Goal: Information Seeking & Learning: Learn about a topic

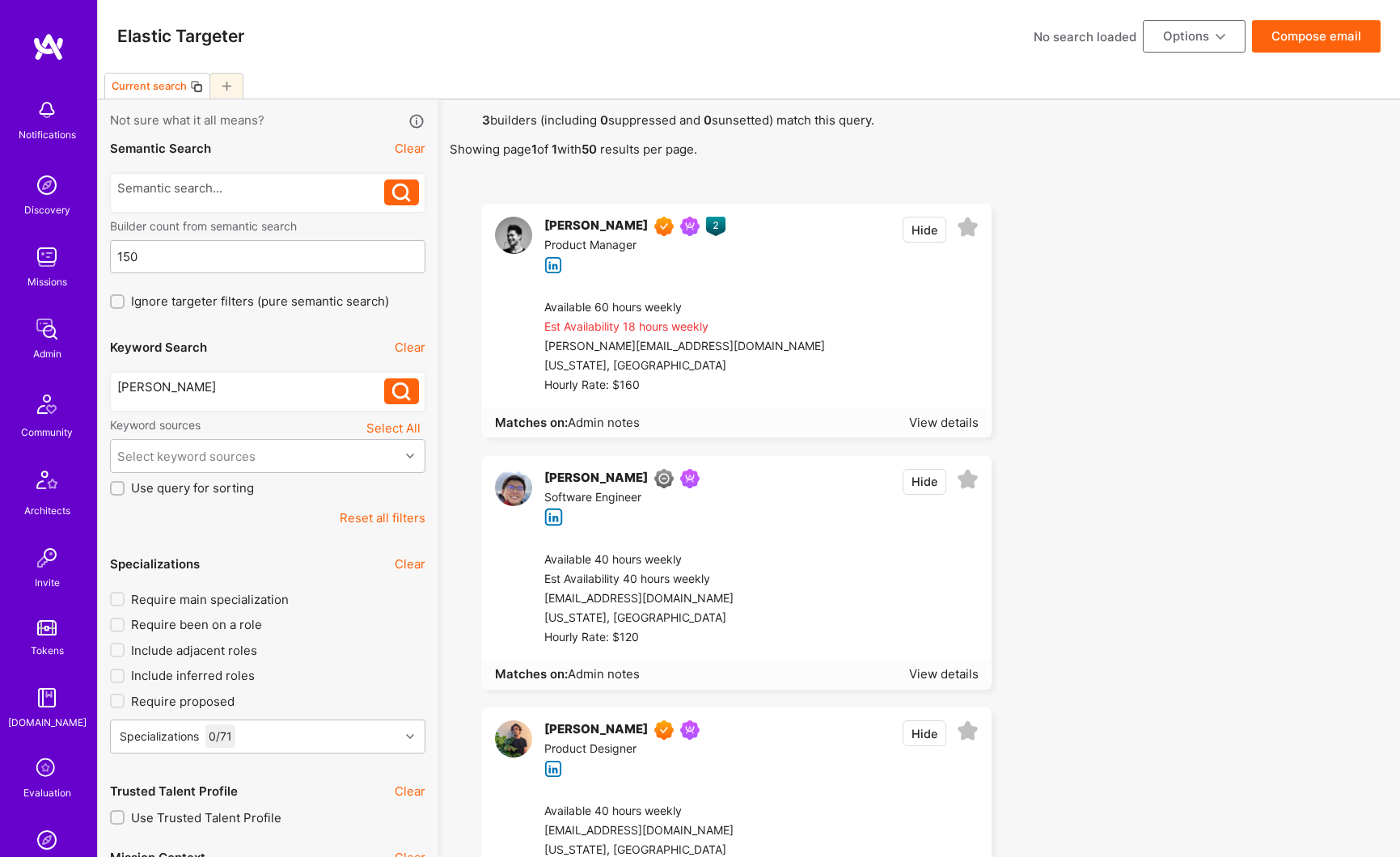
scroll to position [412, 0]
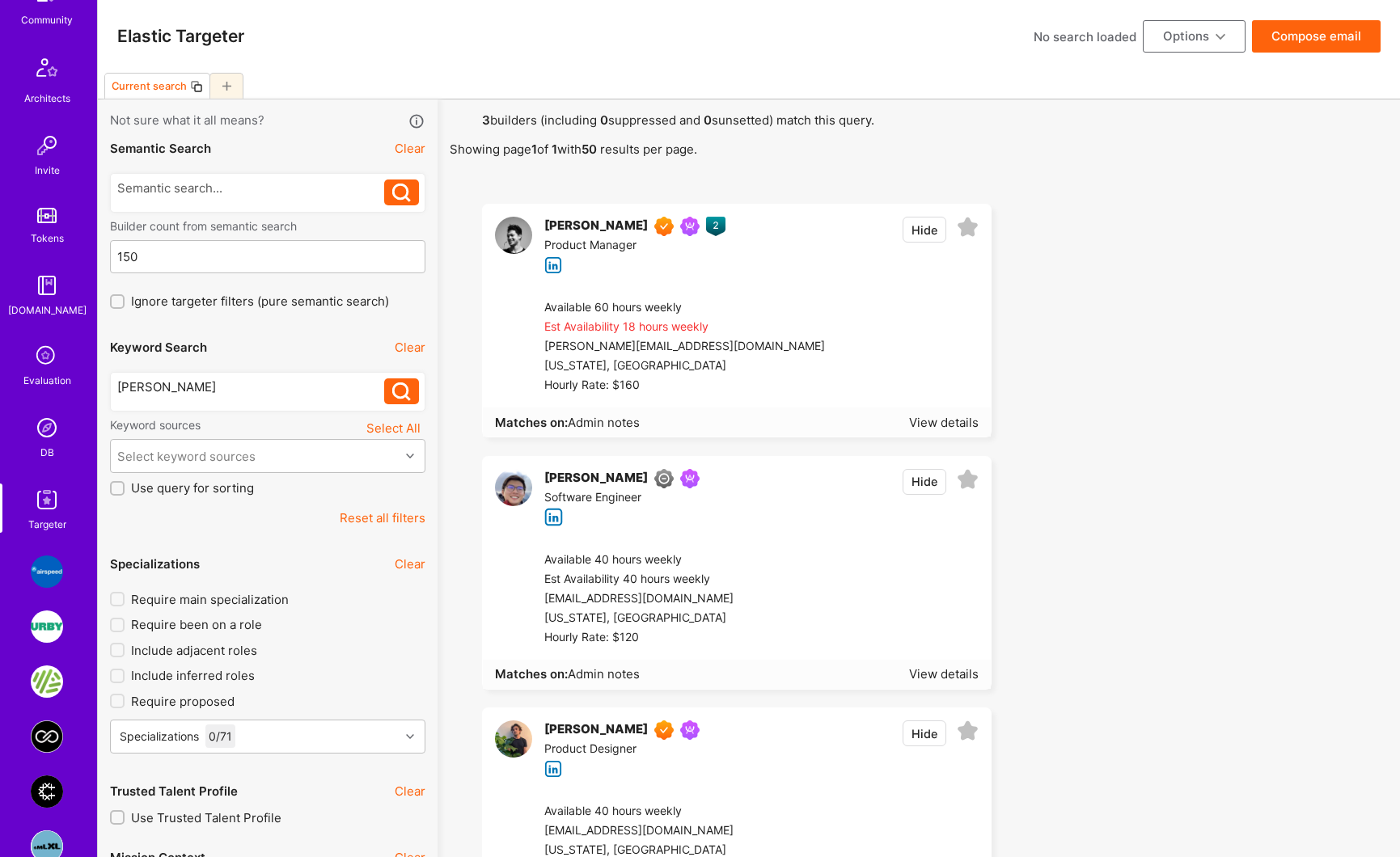
click at [255, 374] on div "[PERSON_NAME] [PERSON_NAME]" at bounding box center [267, 391] width 316 height 40
click at [255, 373] on div "[PERSON_NAME] [PERSON_NAME]" at bounding box center [267, 391] width 316 height 40
click at [252, 384] on div "dean dijour" at bounding box center [250, 387] width 267 height 17
click at [252, 385] on div "dean dijour" at bounding box center [250, 387] width 267 height 17
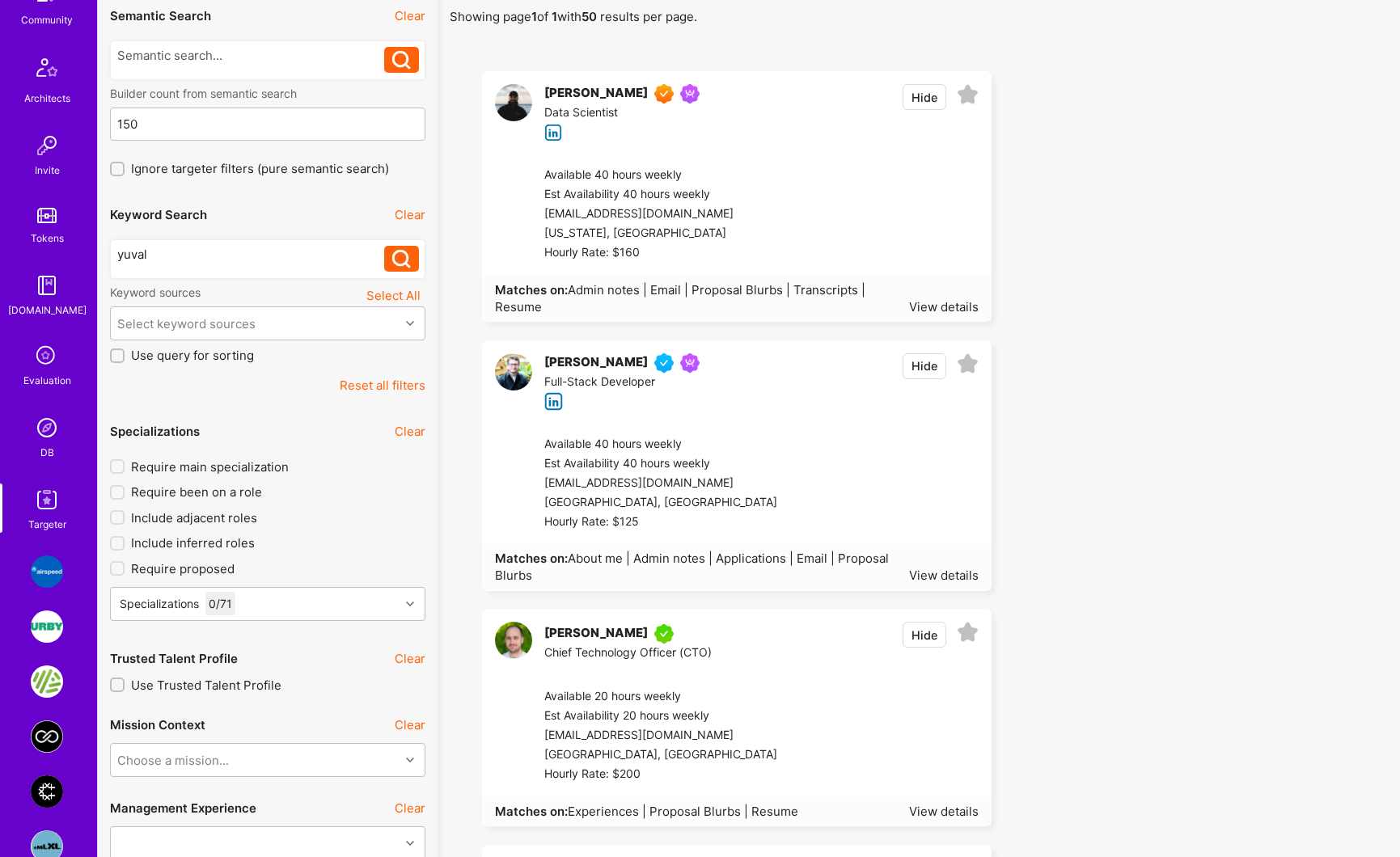
scroll to position [162, 0]
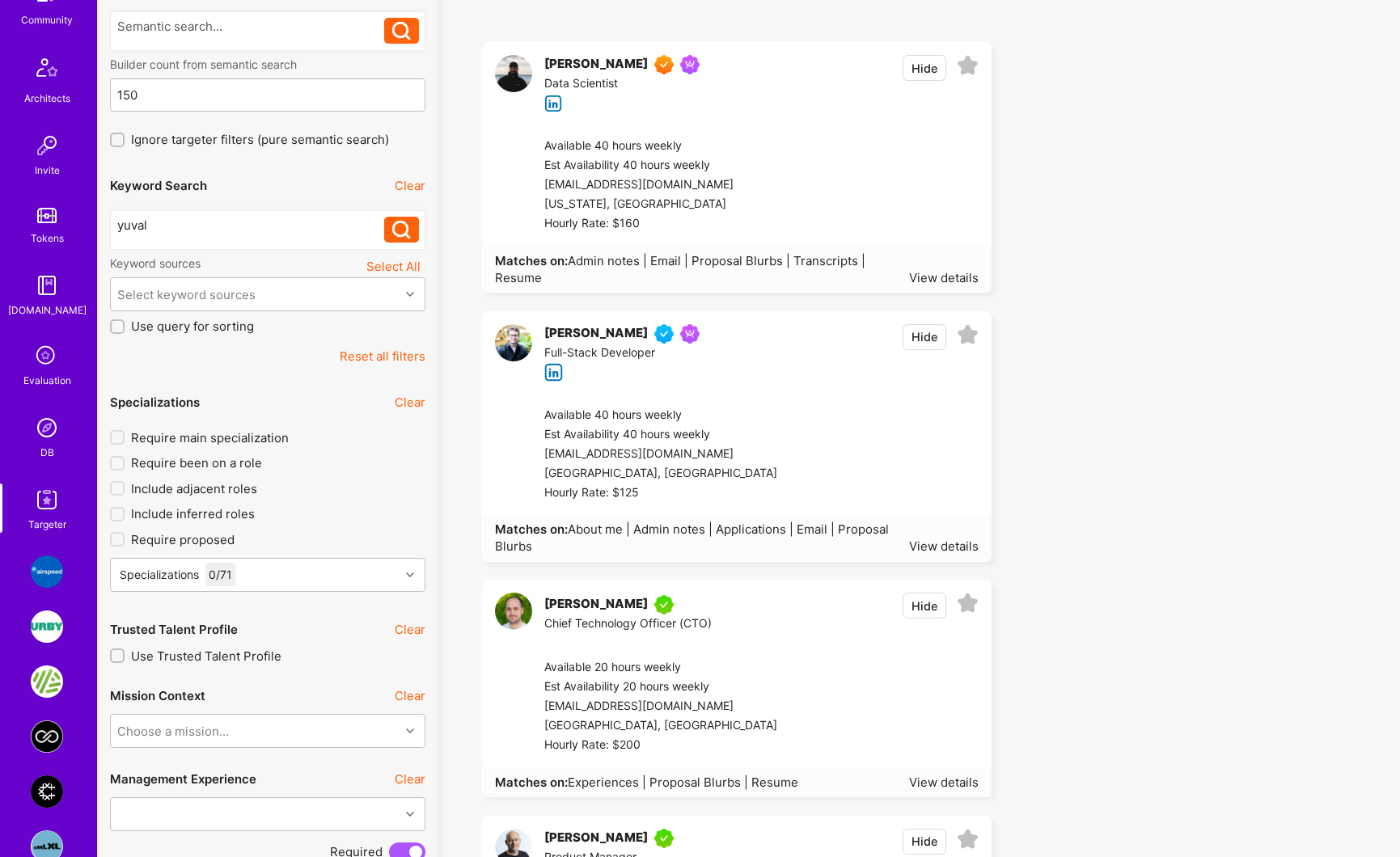
click at [604, 602] on div "[PERSON_NAME]" at bounding box center [596, 604] width 103 height 19
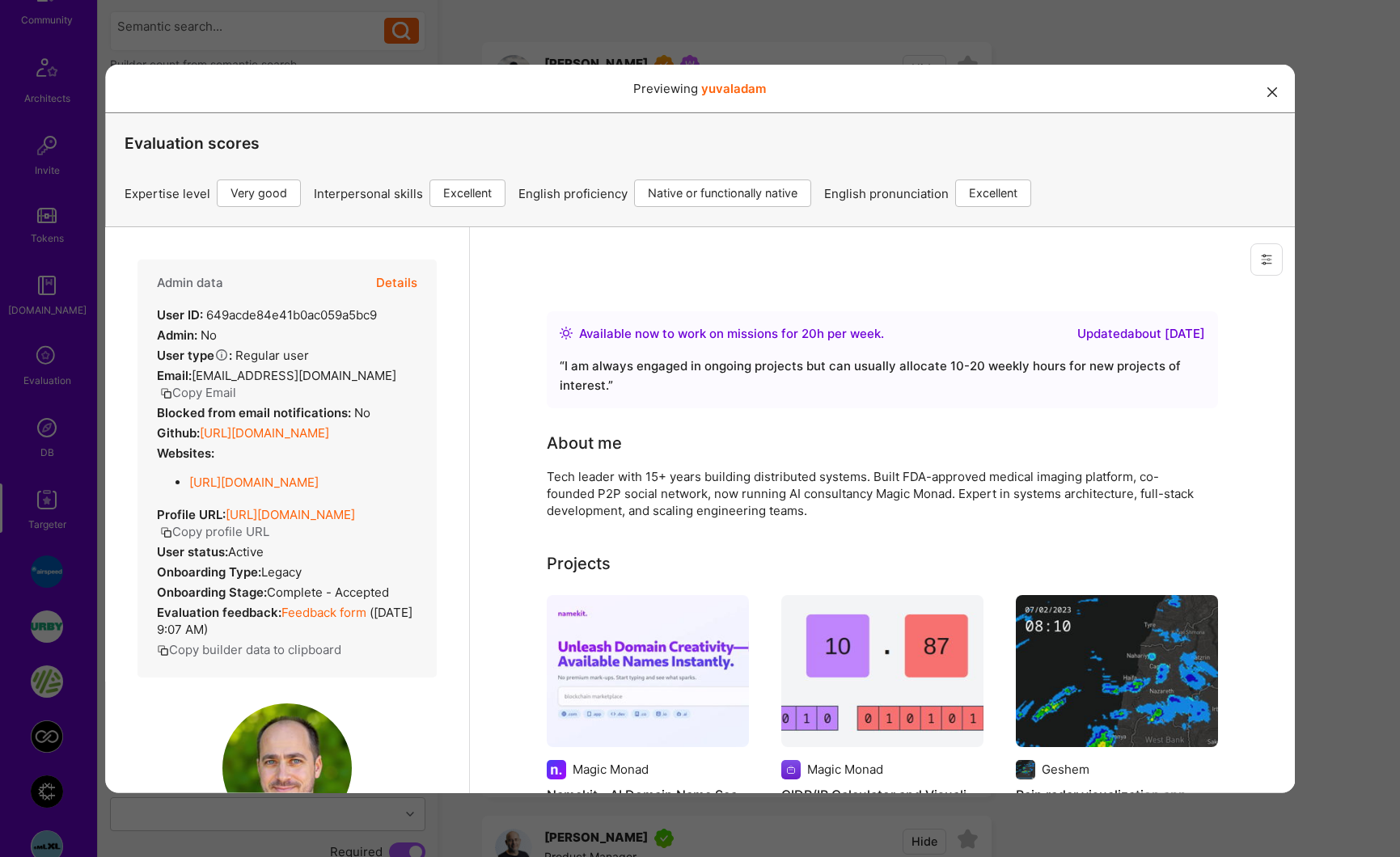
scroll to position [0, 0]
click at [388, 286] on button "Details" at bounding box center [396, 282] width 42 height 47
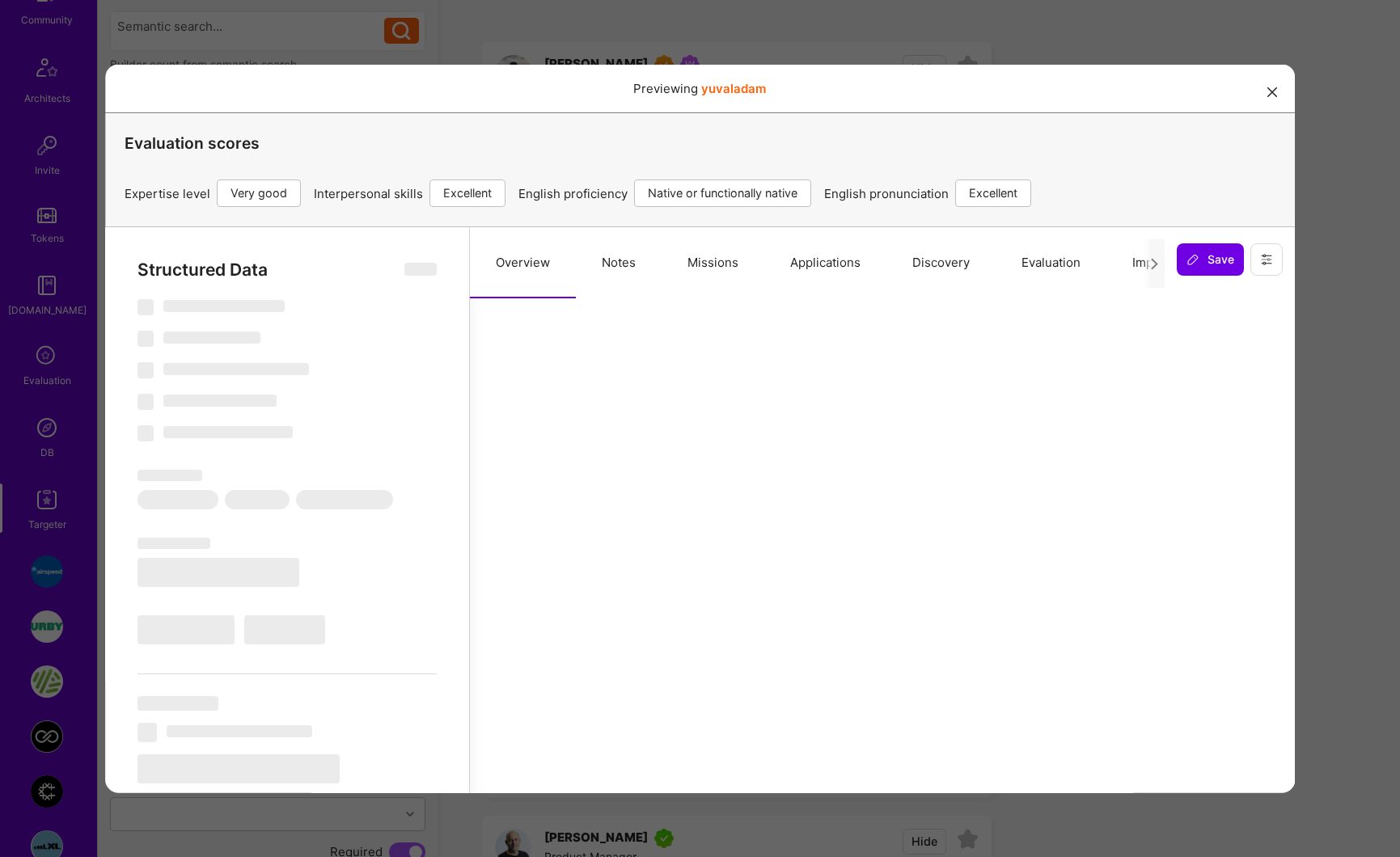
click at [794, 265] on button "Applications" at bounding box center [825, 263] width 122 height 71
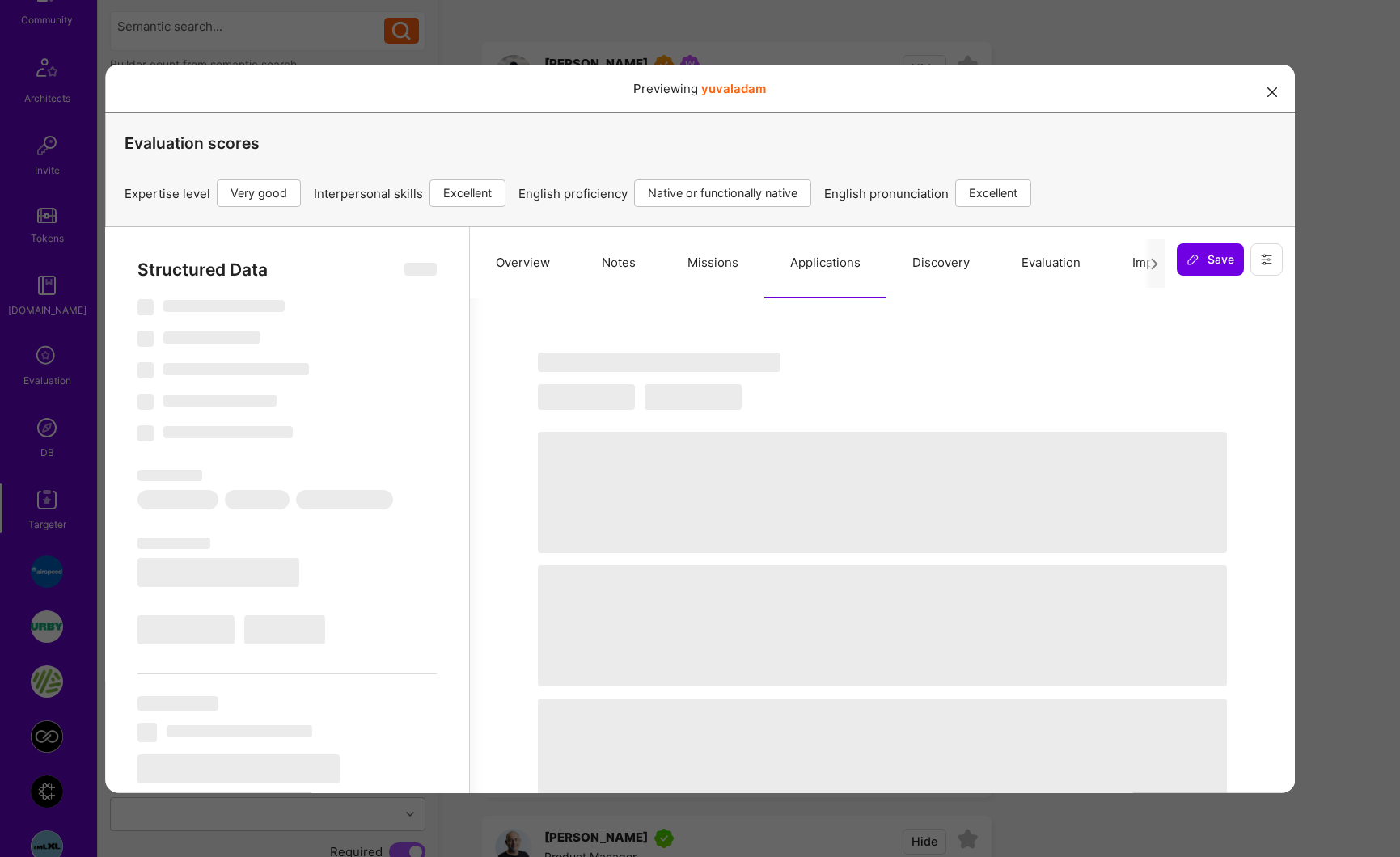
select select "Right Now"
select select "5"
select select "7"
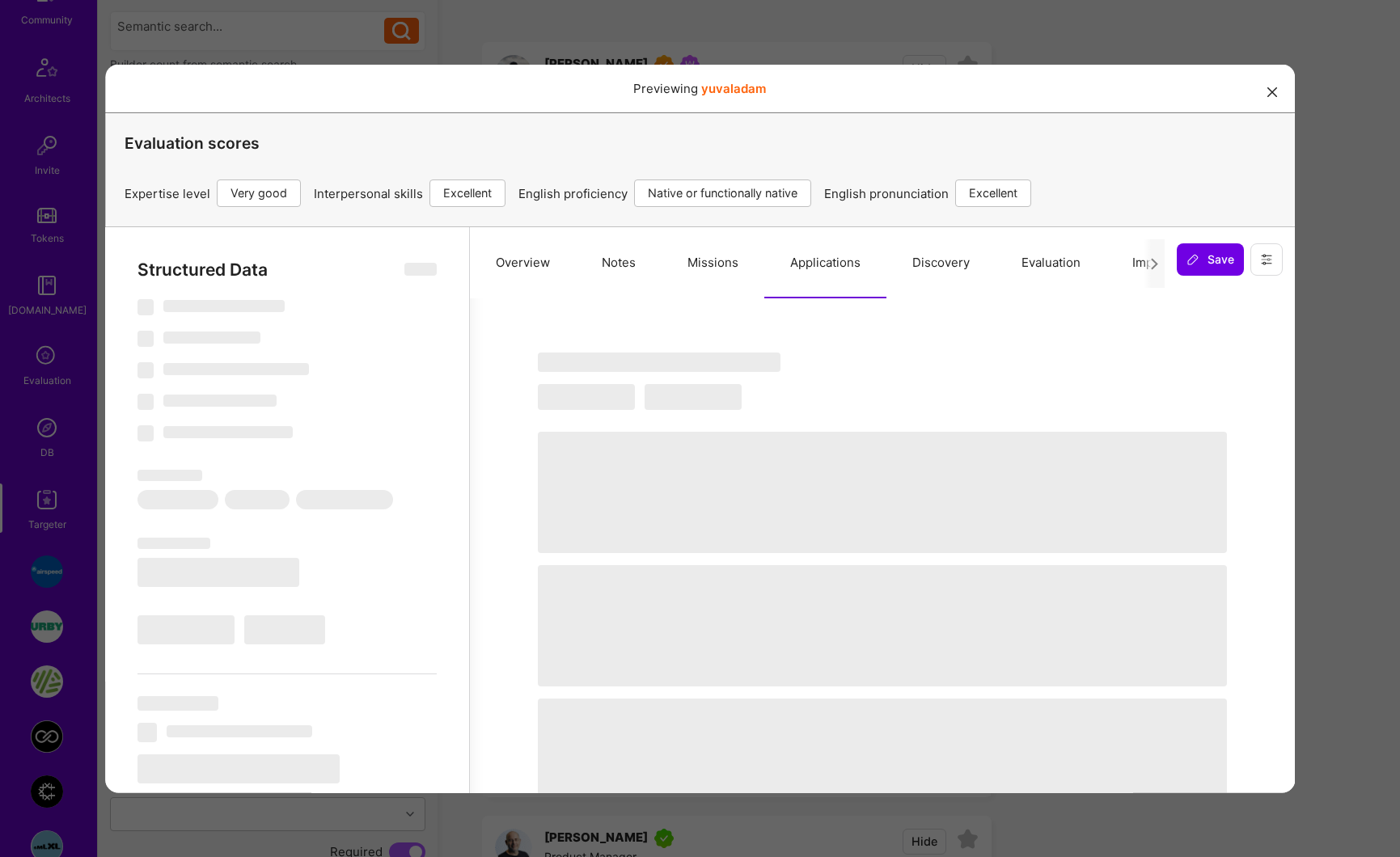
select select "US"
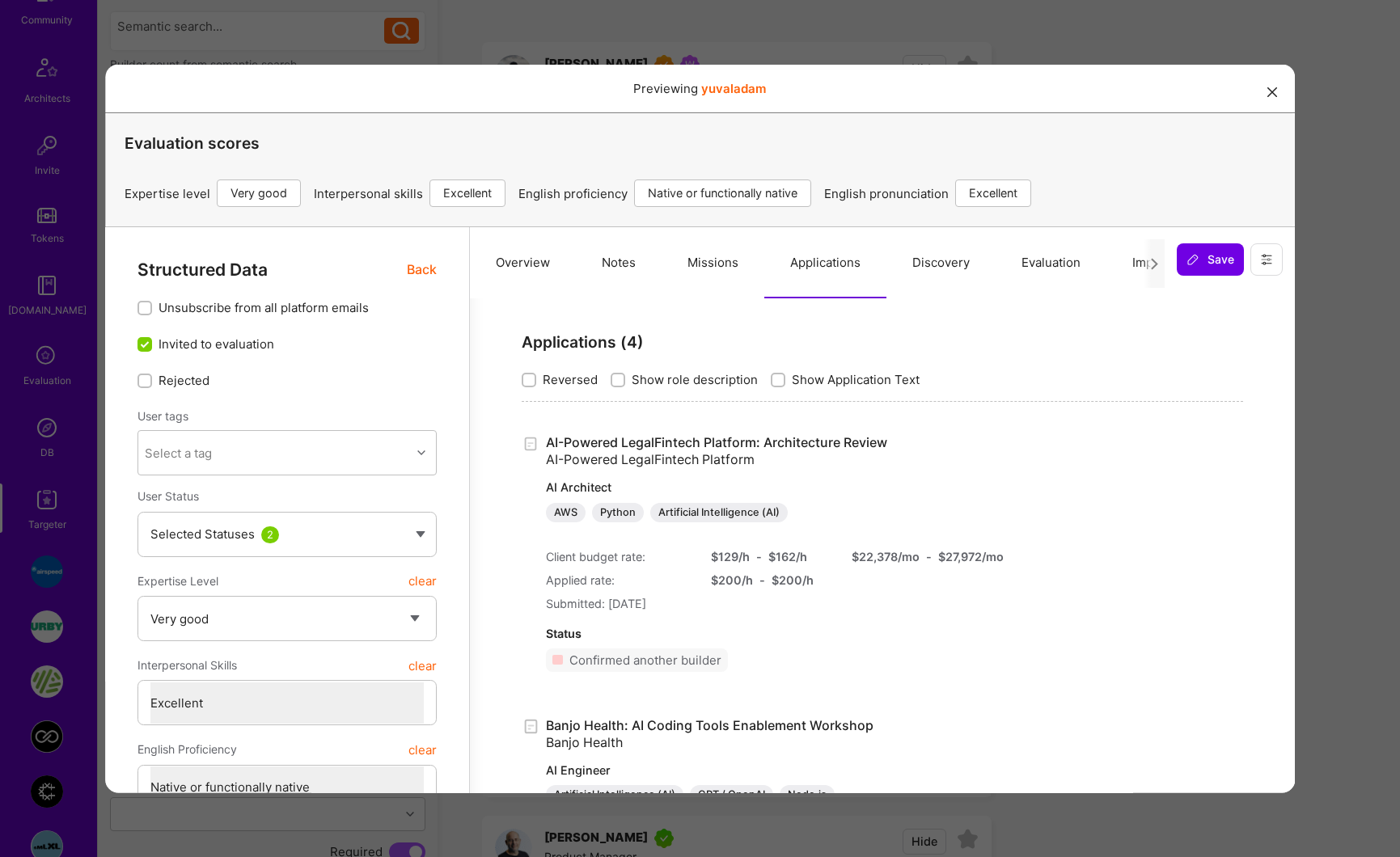
click at [749, 443] on link "AI-Powered LegalFintech Platform: Architecture Review AI-Powered LegalFintech P…" at bounding box center [759, 477] width 427 height 88
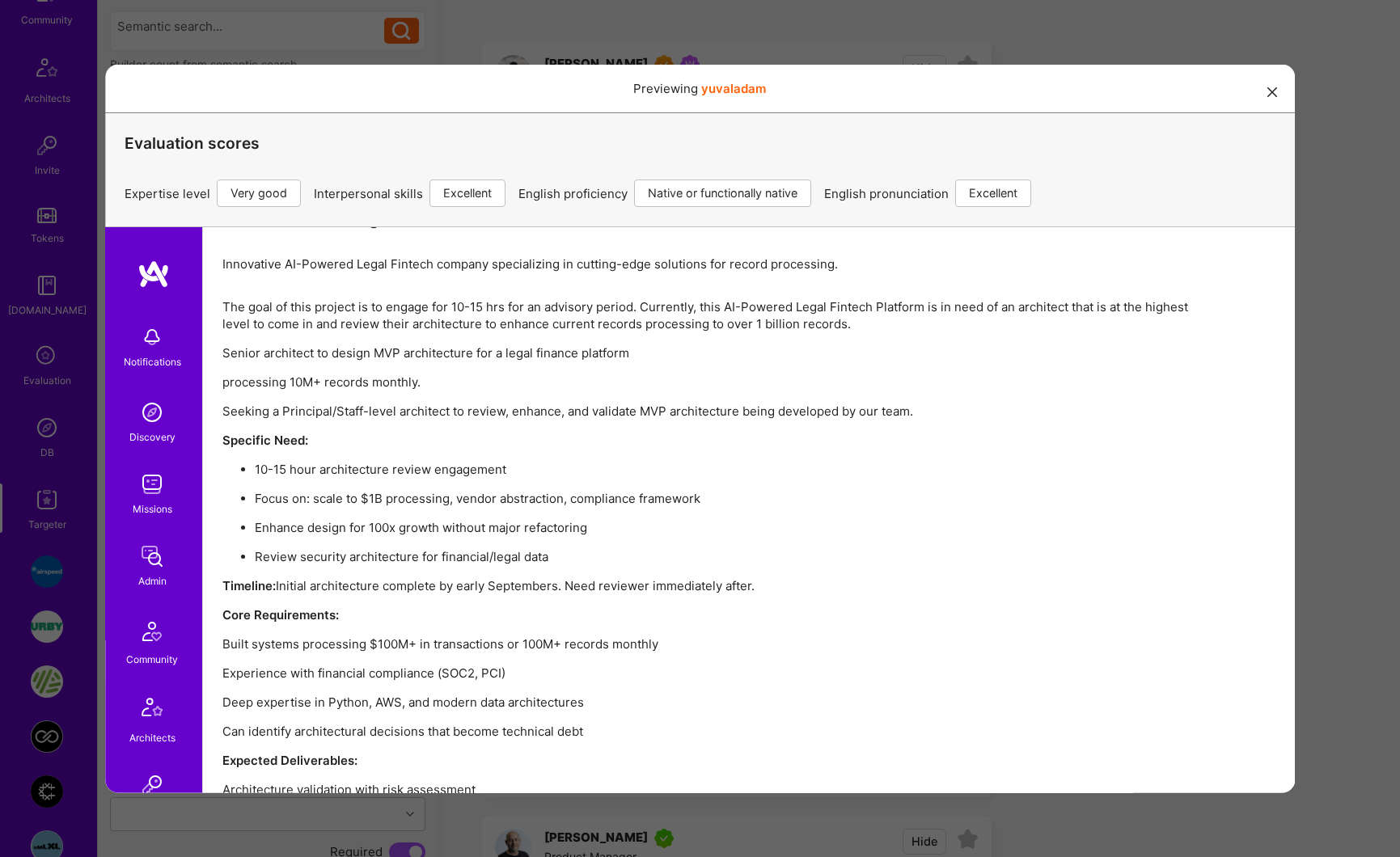
scroll to position [826, 0]
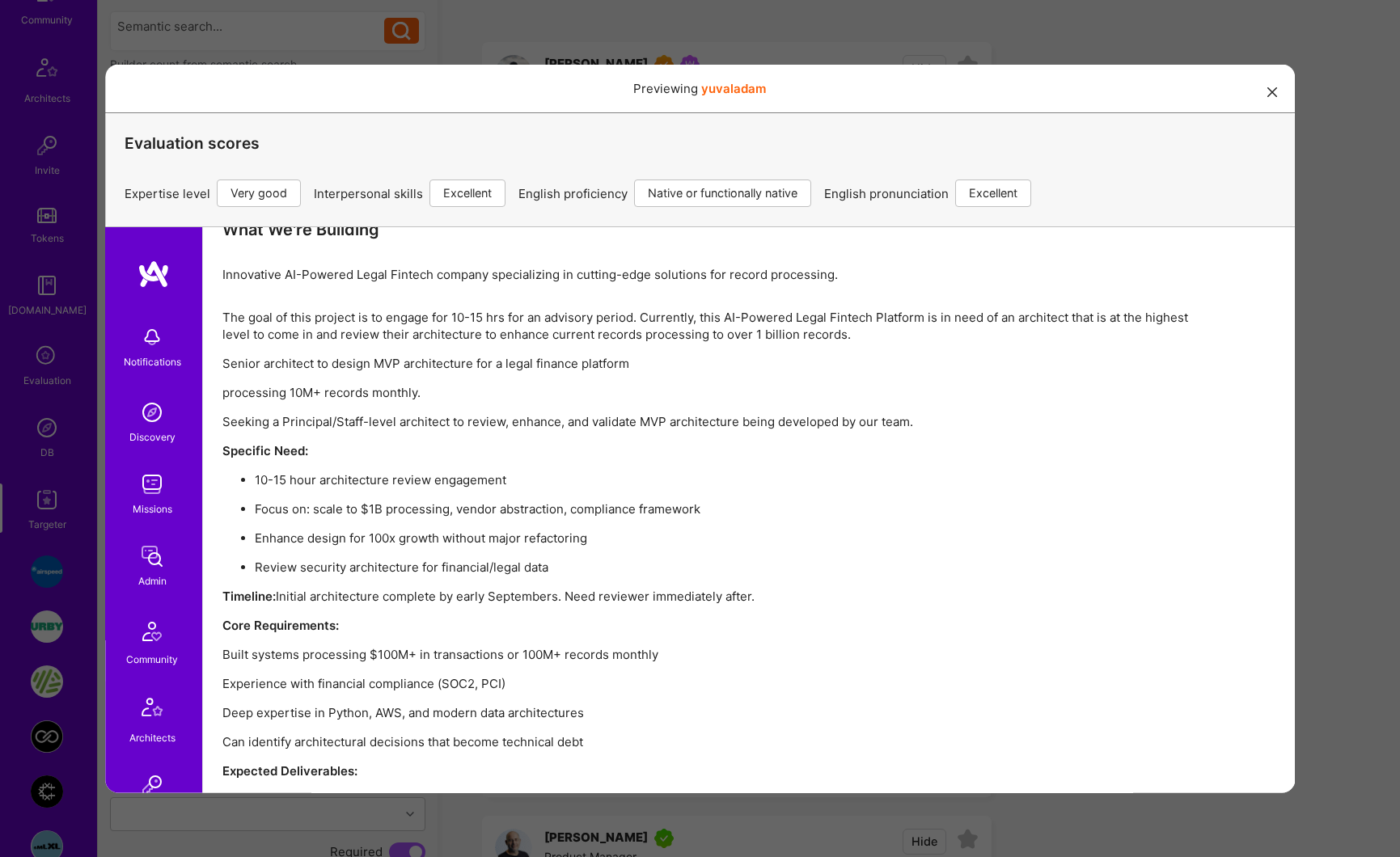
click at [1267, 87] on icon "modal" at bounding box center [1272, 92] width 10 height 10
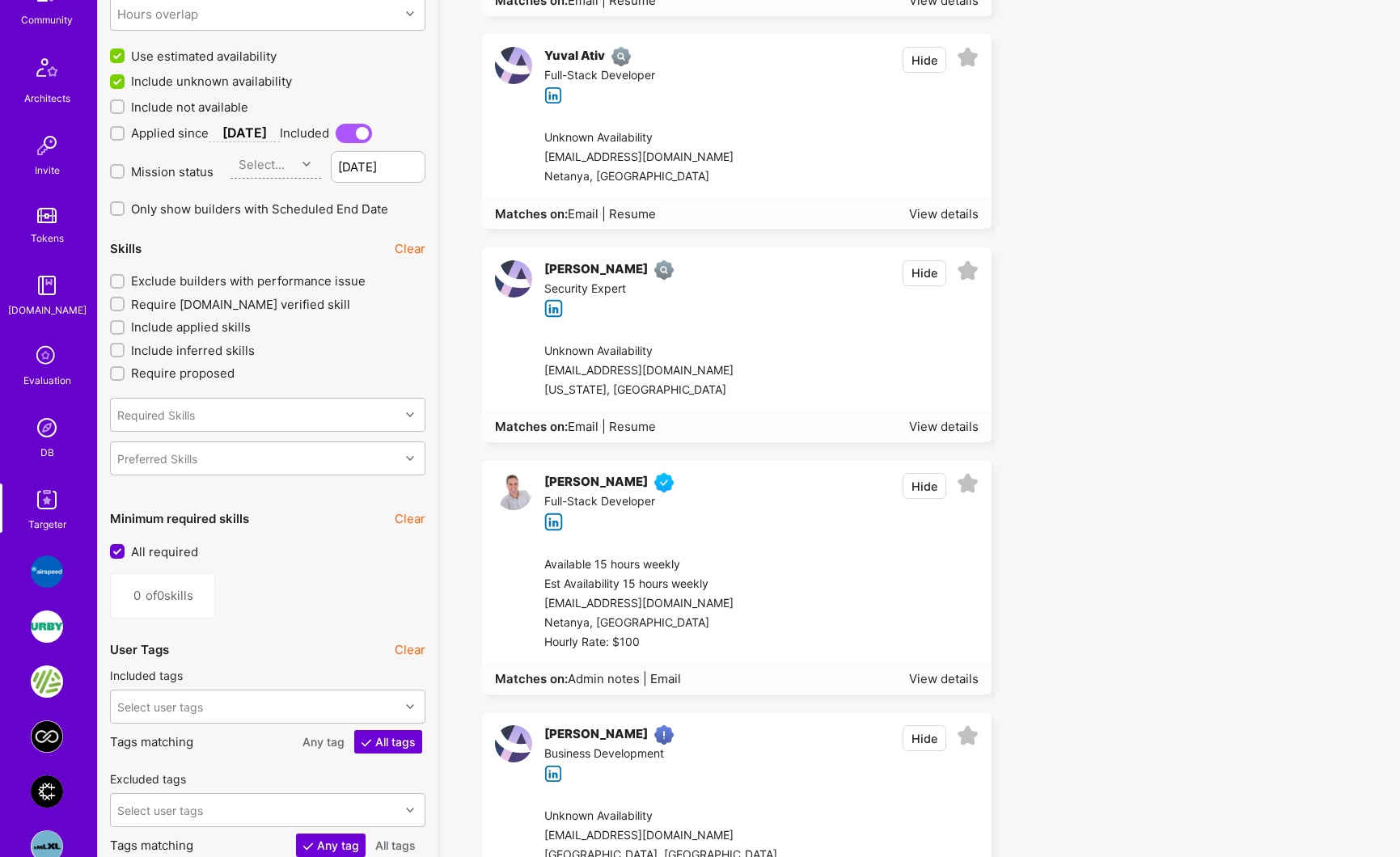
scroll to position [0, 0]
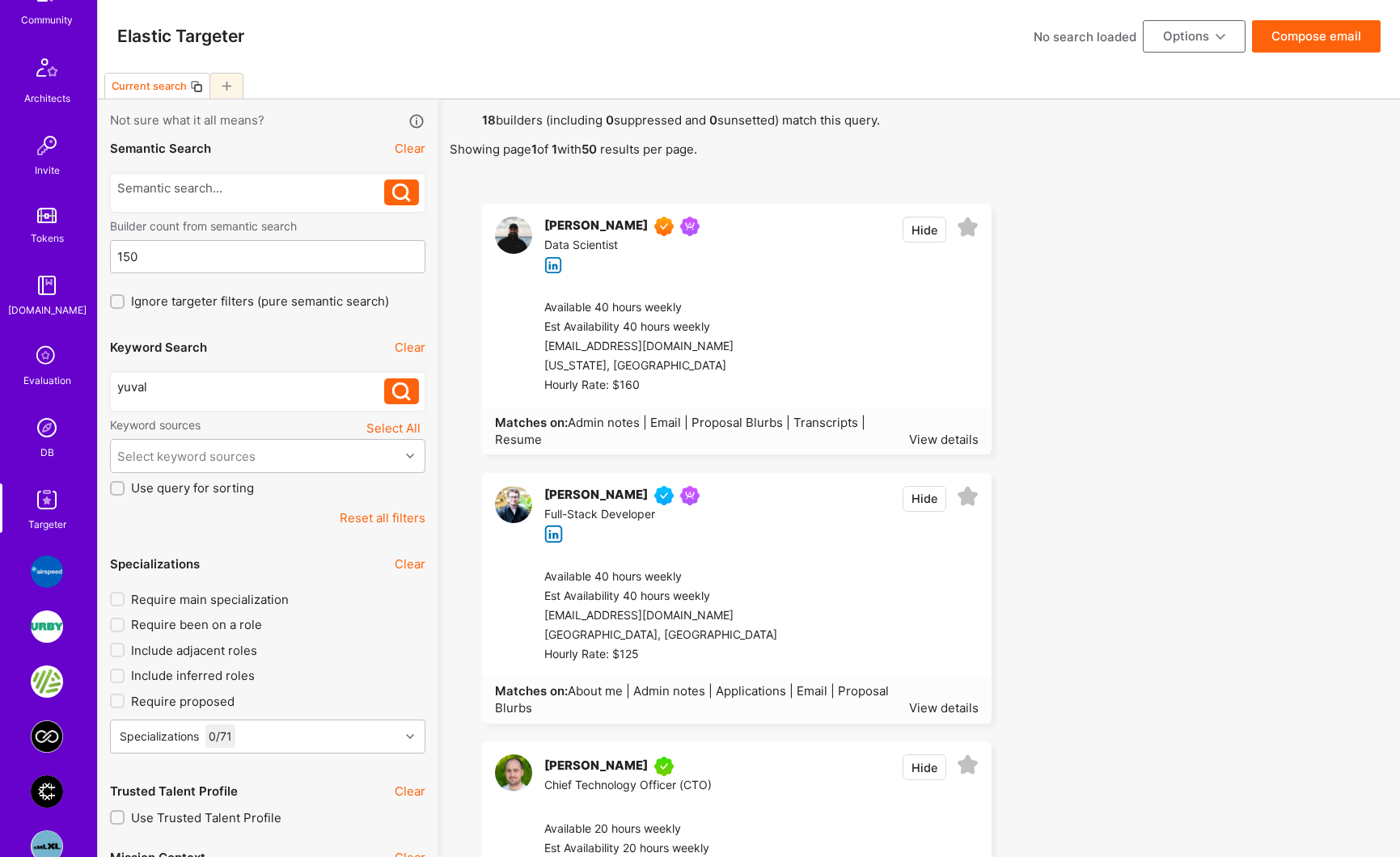
click at [380, 424] on button "Select All" at bounding box center [393, 428] width 64 height 22
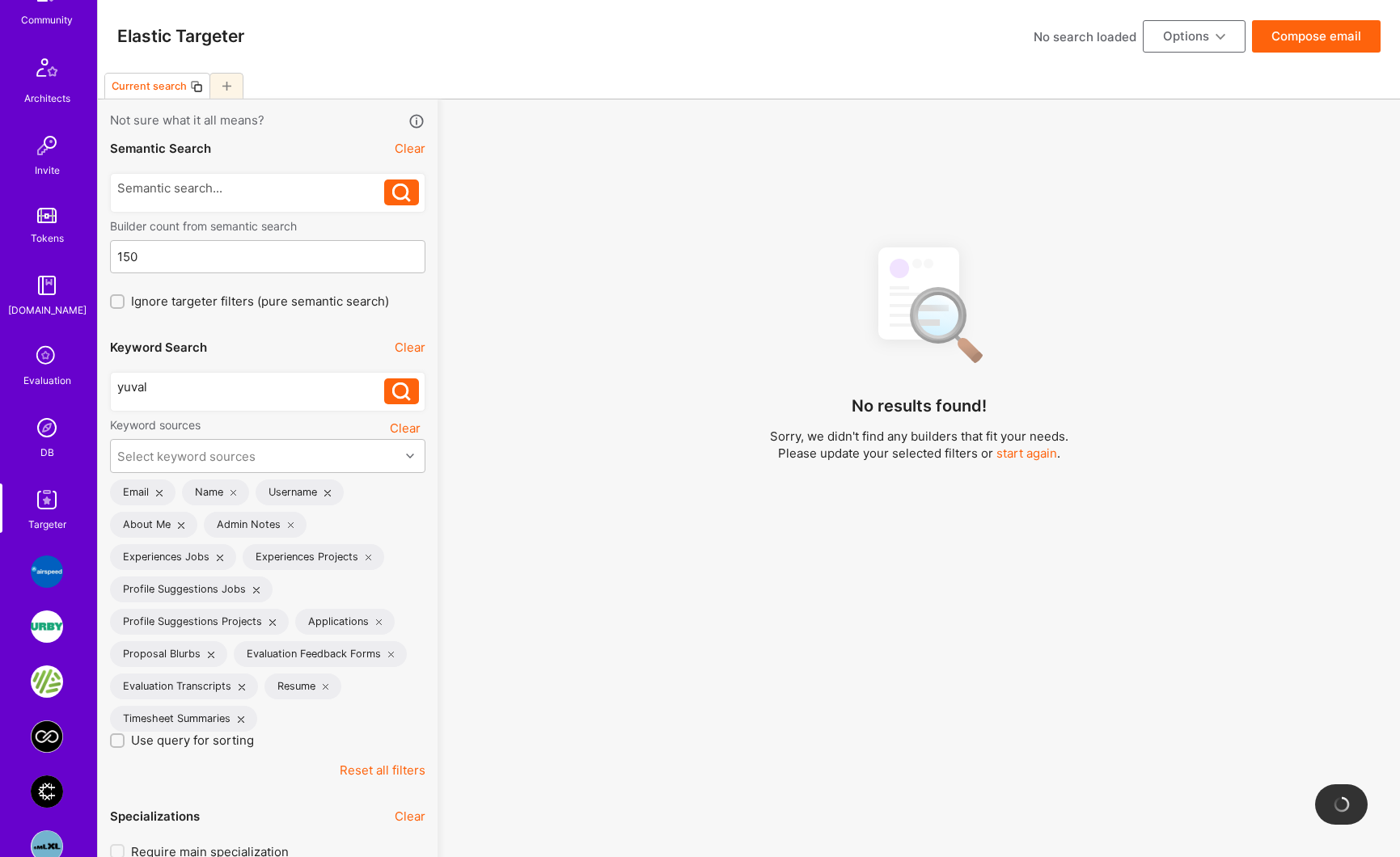
click at [405, 430] on button "Clear" at bounding box center [406, 428] width 41 height 22
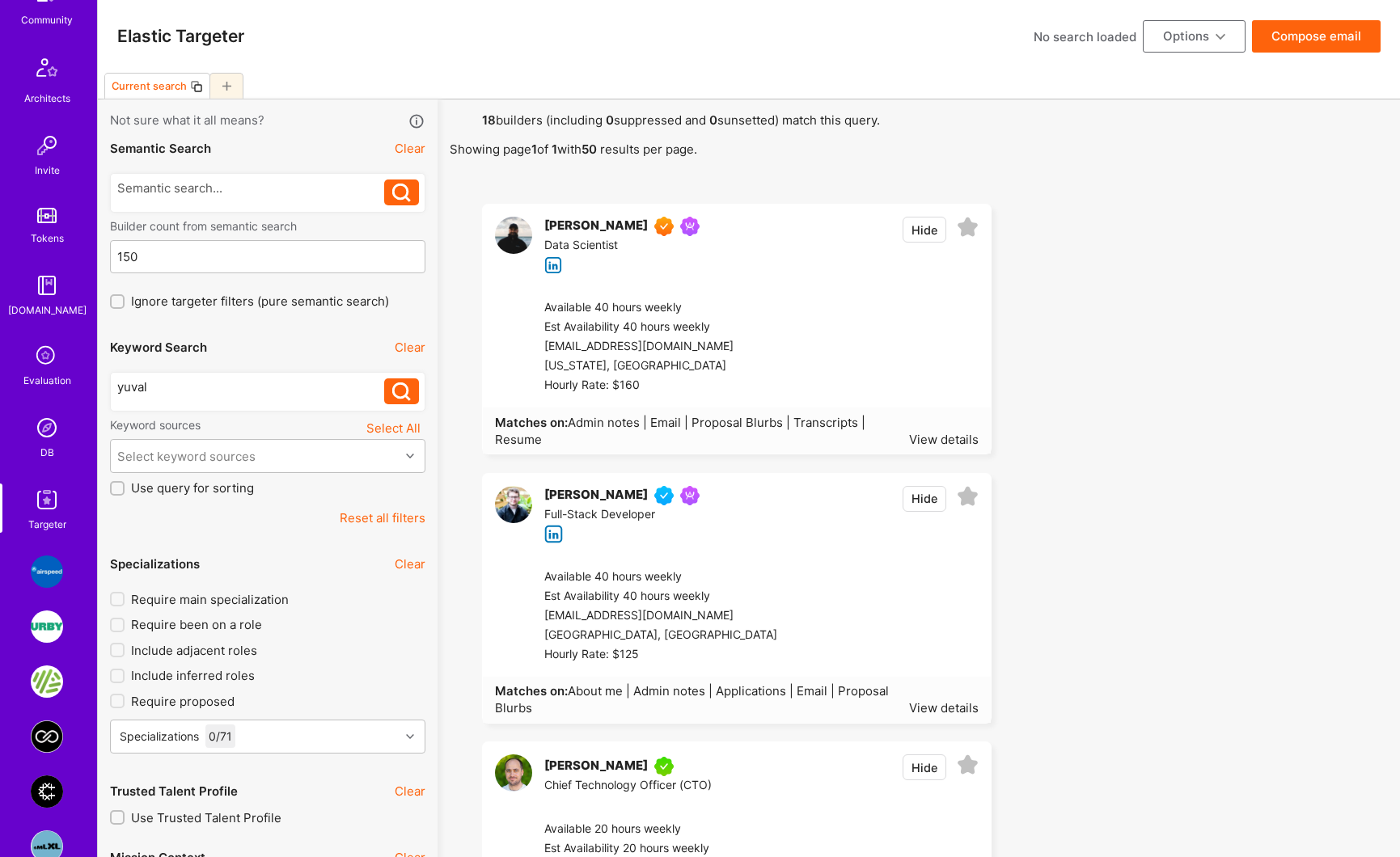
click at [407, 521] on button "Reset all filters" at bounding box center [382, 518] width 86 height 17
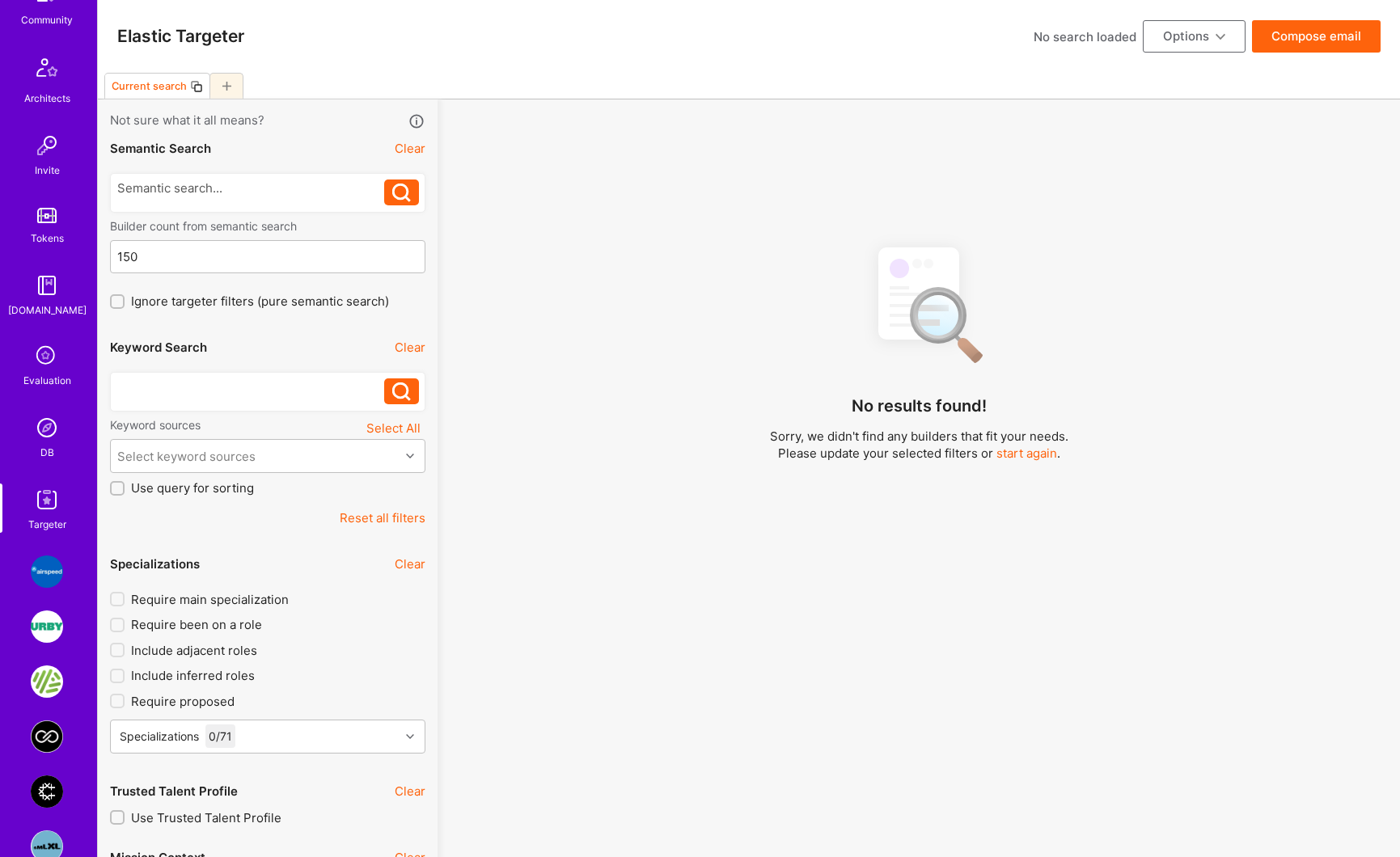
click at [240, 396] on div at bounding box center [250, 387] width 267 height 17
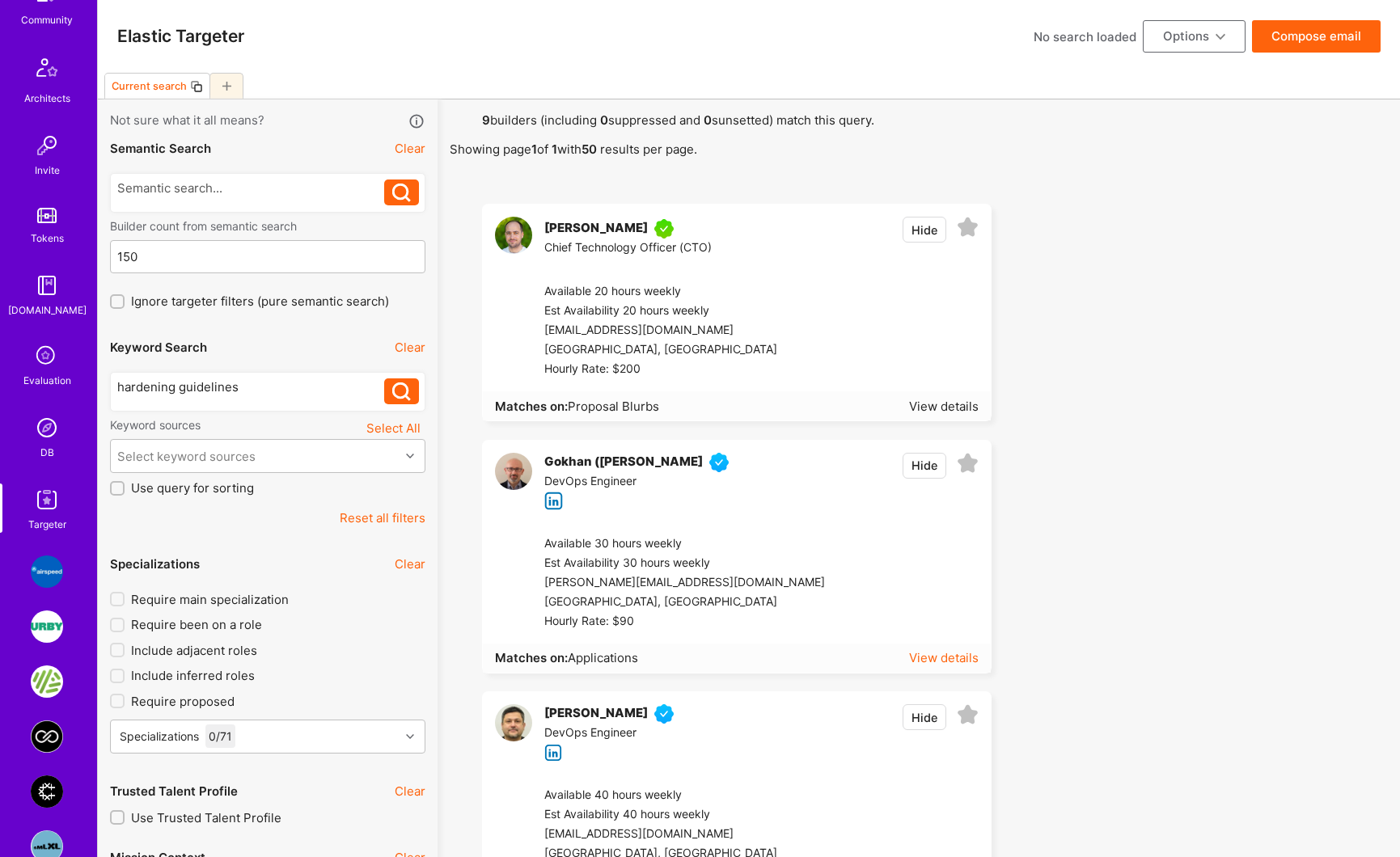
click at [939, 659] on div "View details" at bounding box center [943, 658] width 70 height 17
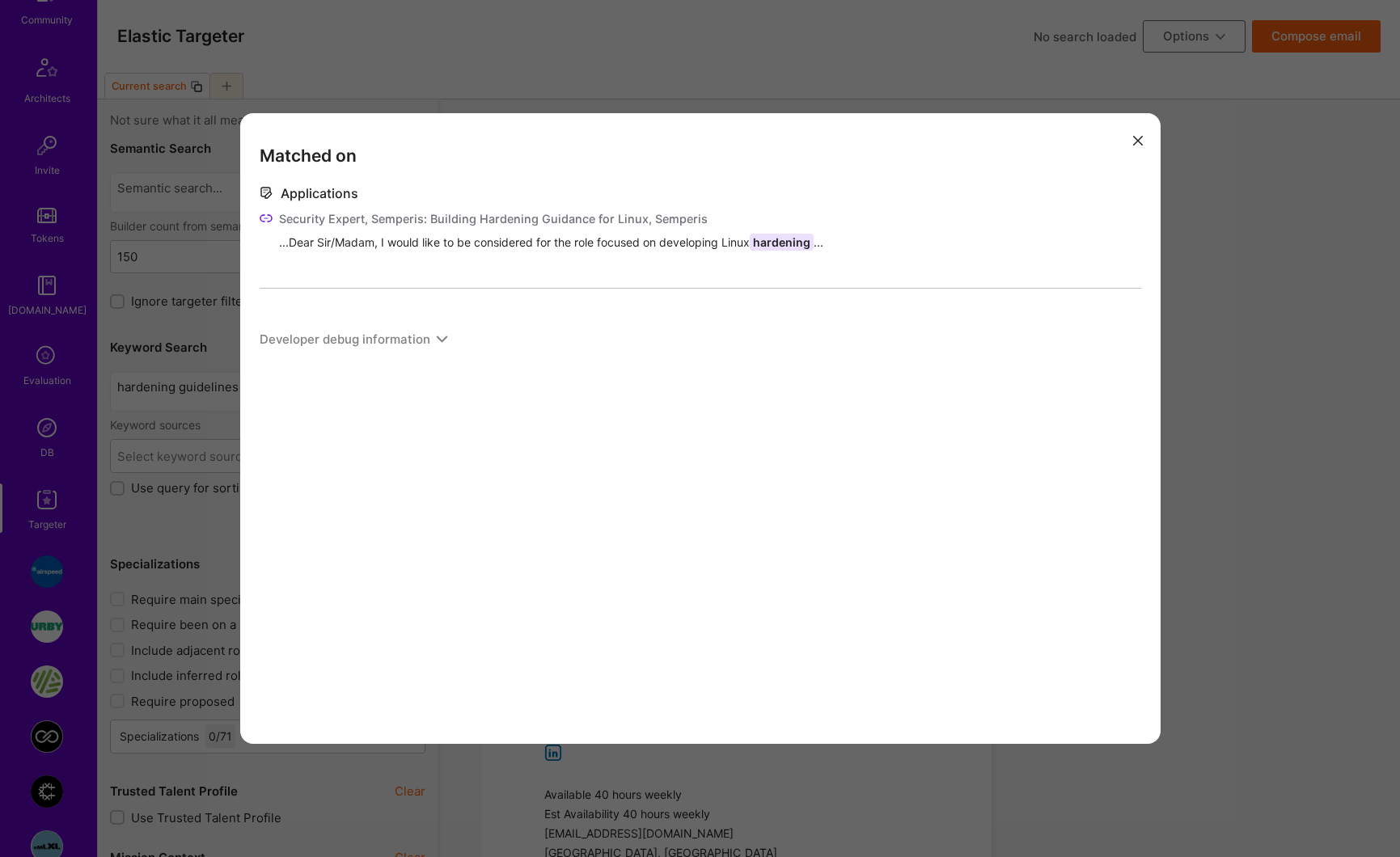
click at [1137, 142] on icon "modal" at bounding box center [1137, 141] width 10 height 10
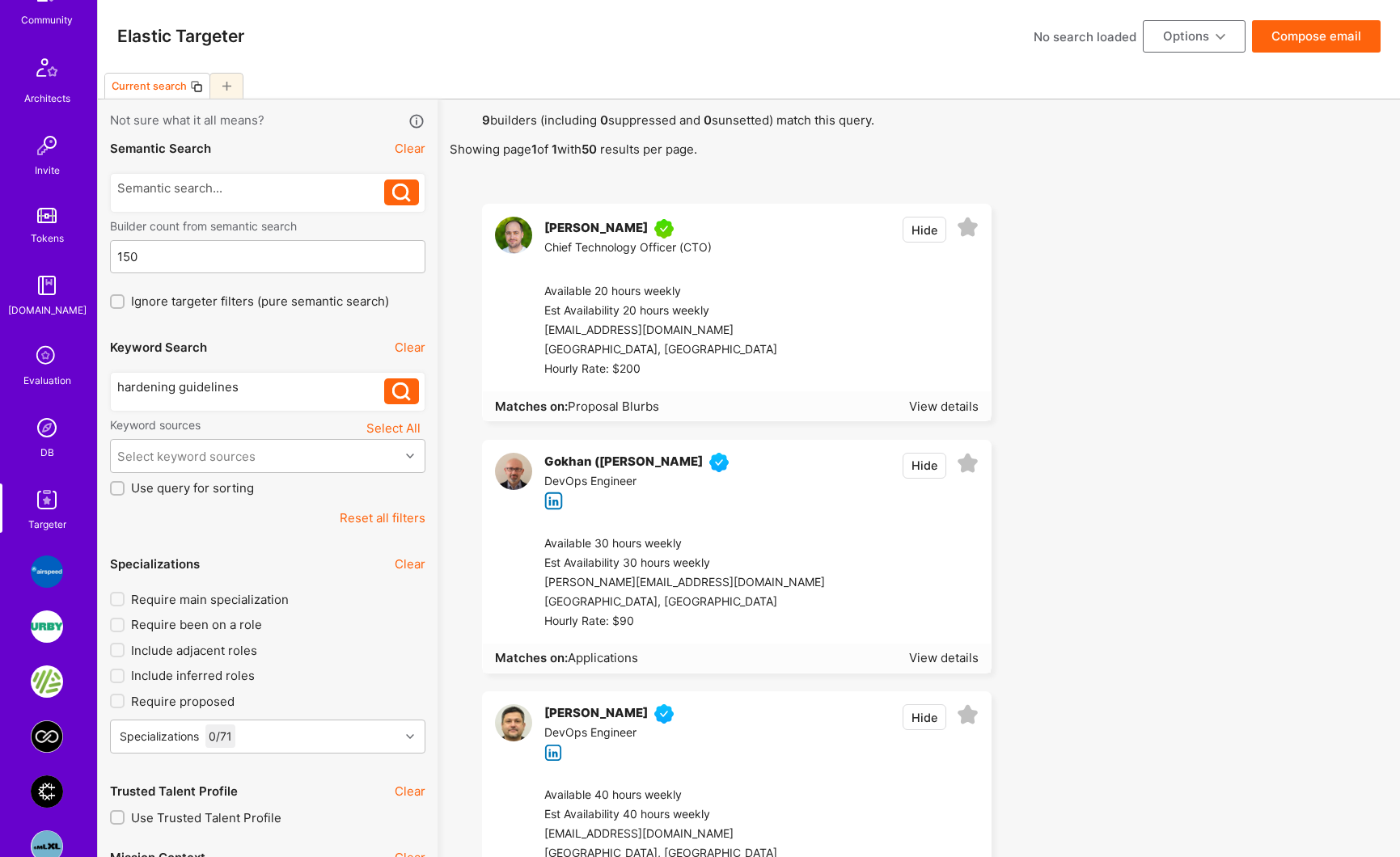
scroll to position [286, 0]
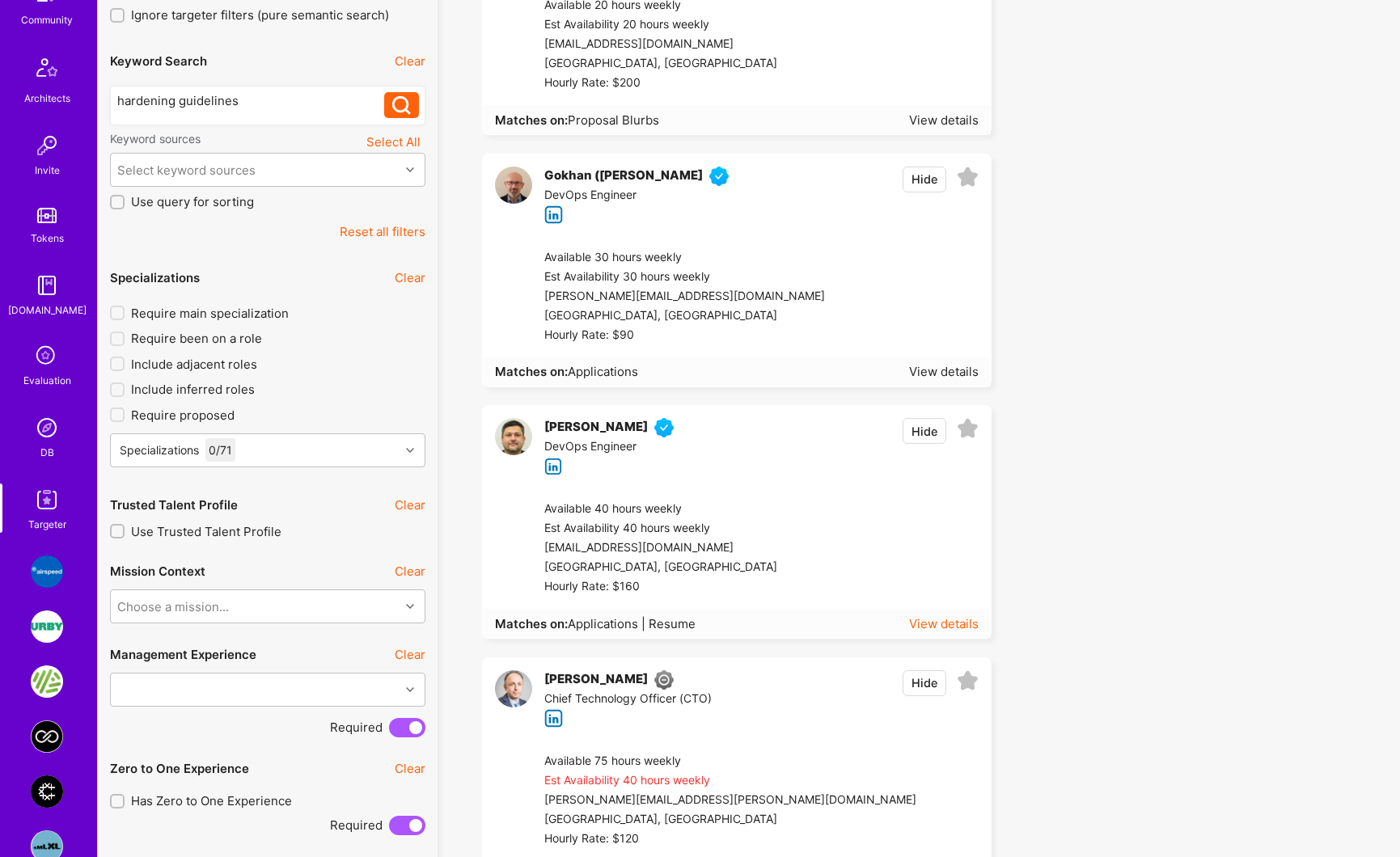
click at [948, 624] on div "View details" at bounding box center [943, 623] width 70 height 17
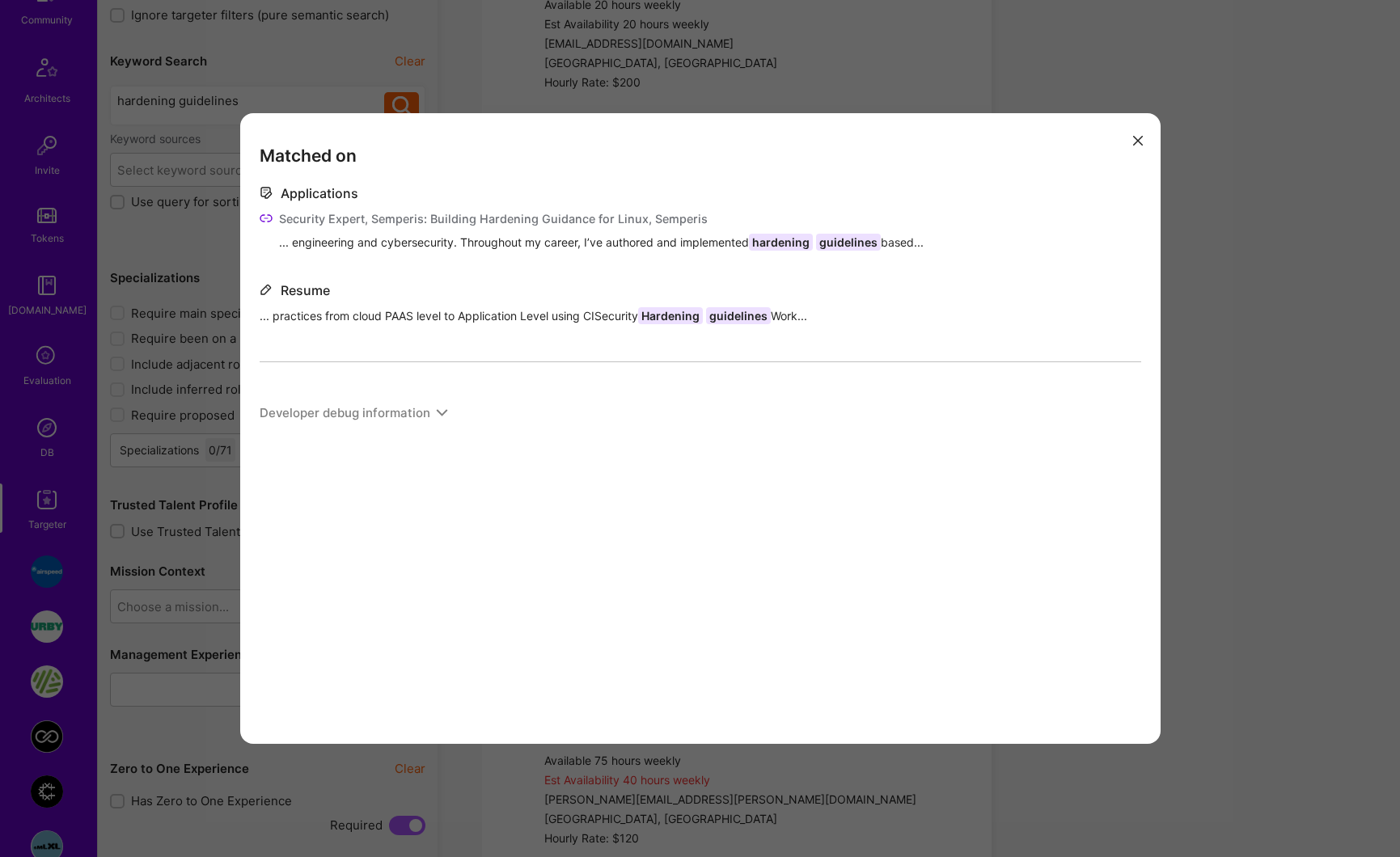
click at [366, 214] on div "Security Expert, Semperis: Building Hardening Guidance for Linux, Semperis" at bounding box center [602, 219] width 645 height 17
click at [1137, 137] on icon "modal" at bounding box center [1137, 141] width 10 height 10
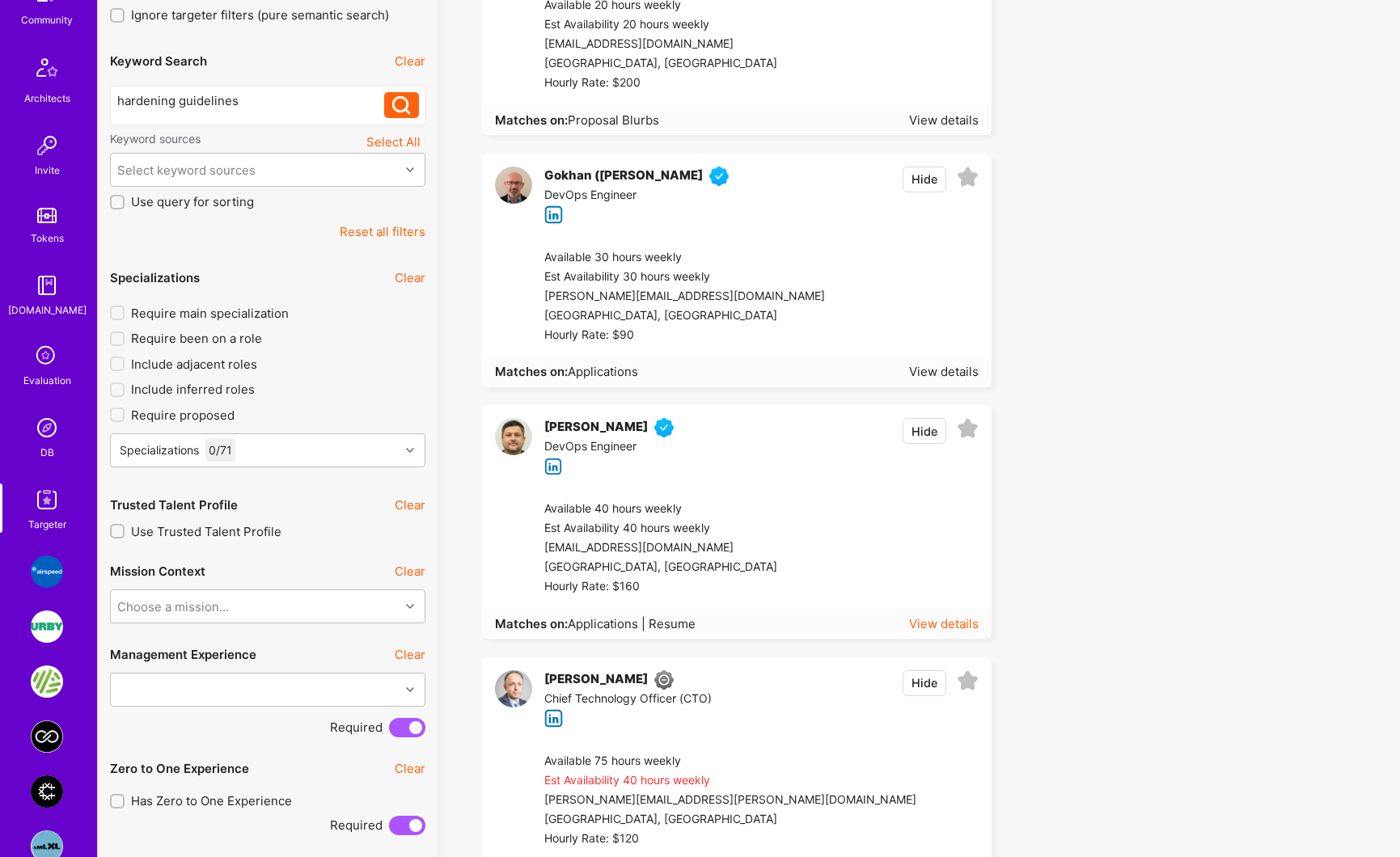
click at [925, 620] on div "View details" at bounding box center [943, 623] width 70 height 17
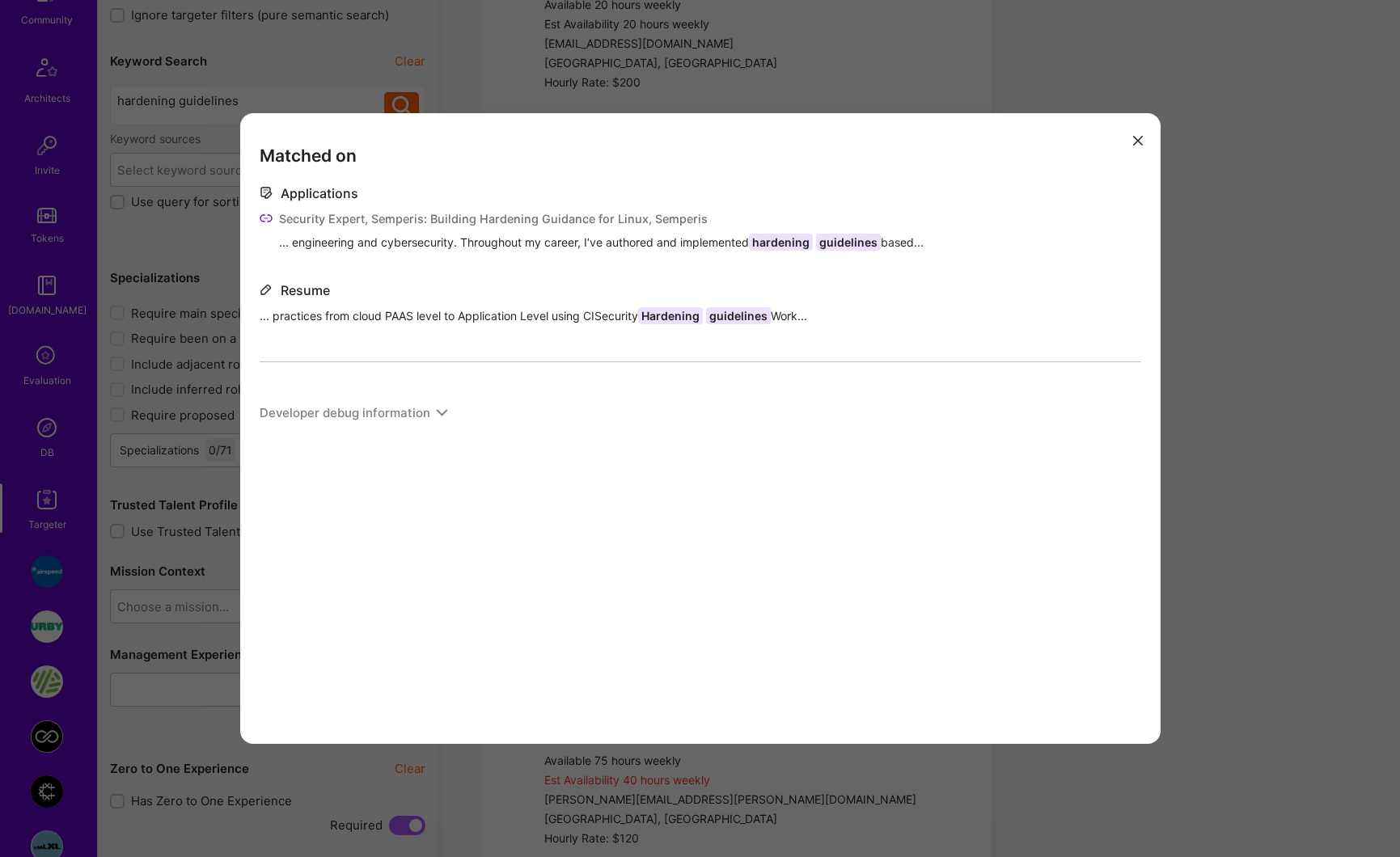
click at [262, 216] on icon "modal" at bounding box center [266, 217] width 13 height 13
click at [1131, 143] on button "modal" at bounding box center [1137, 140] width 19 height 27
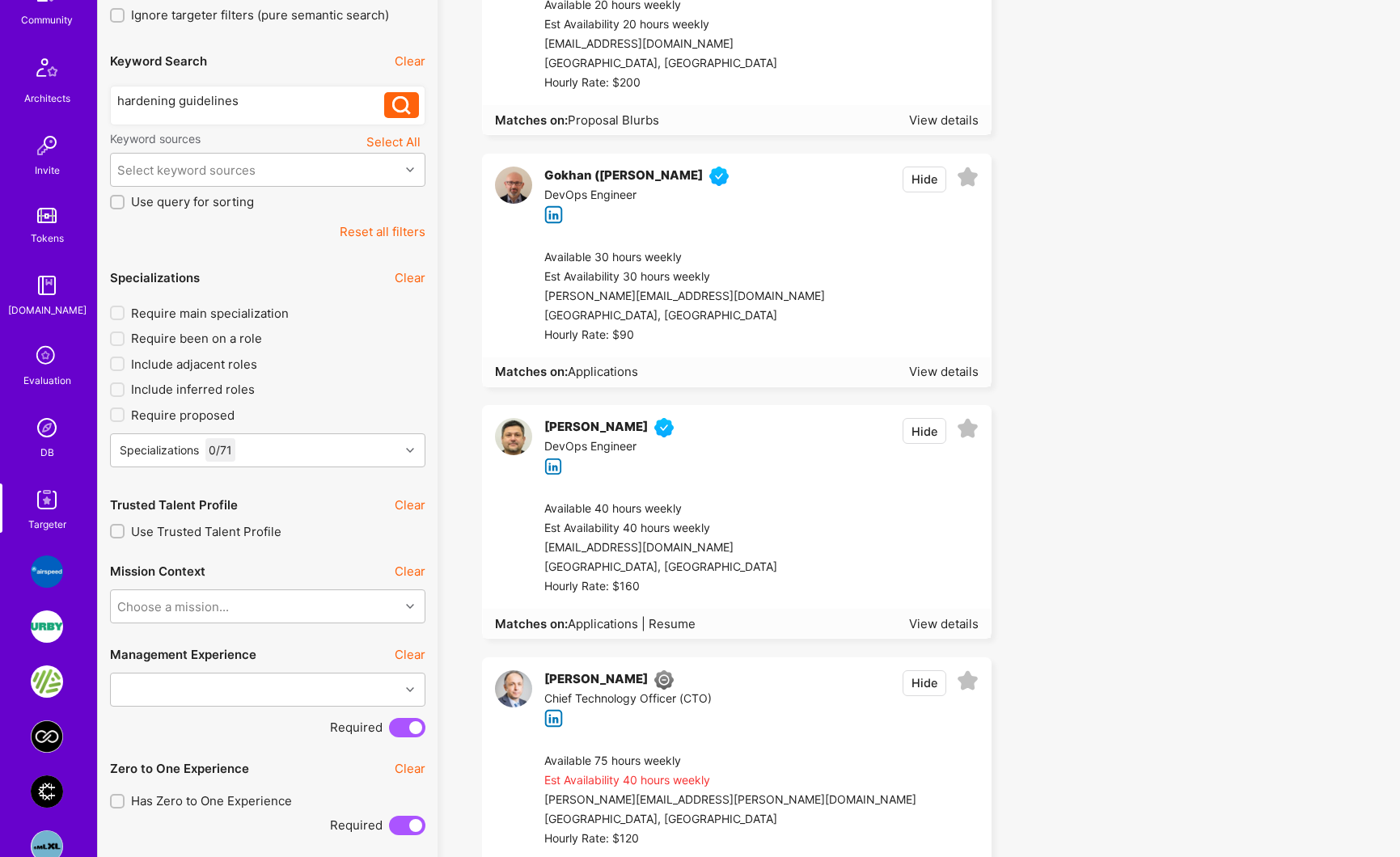
scroll to position [0, 0]
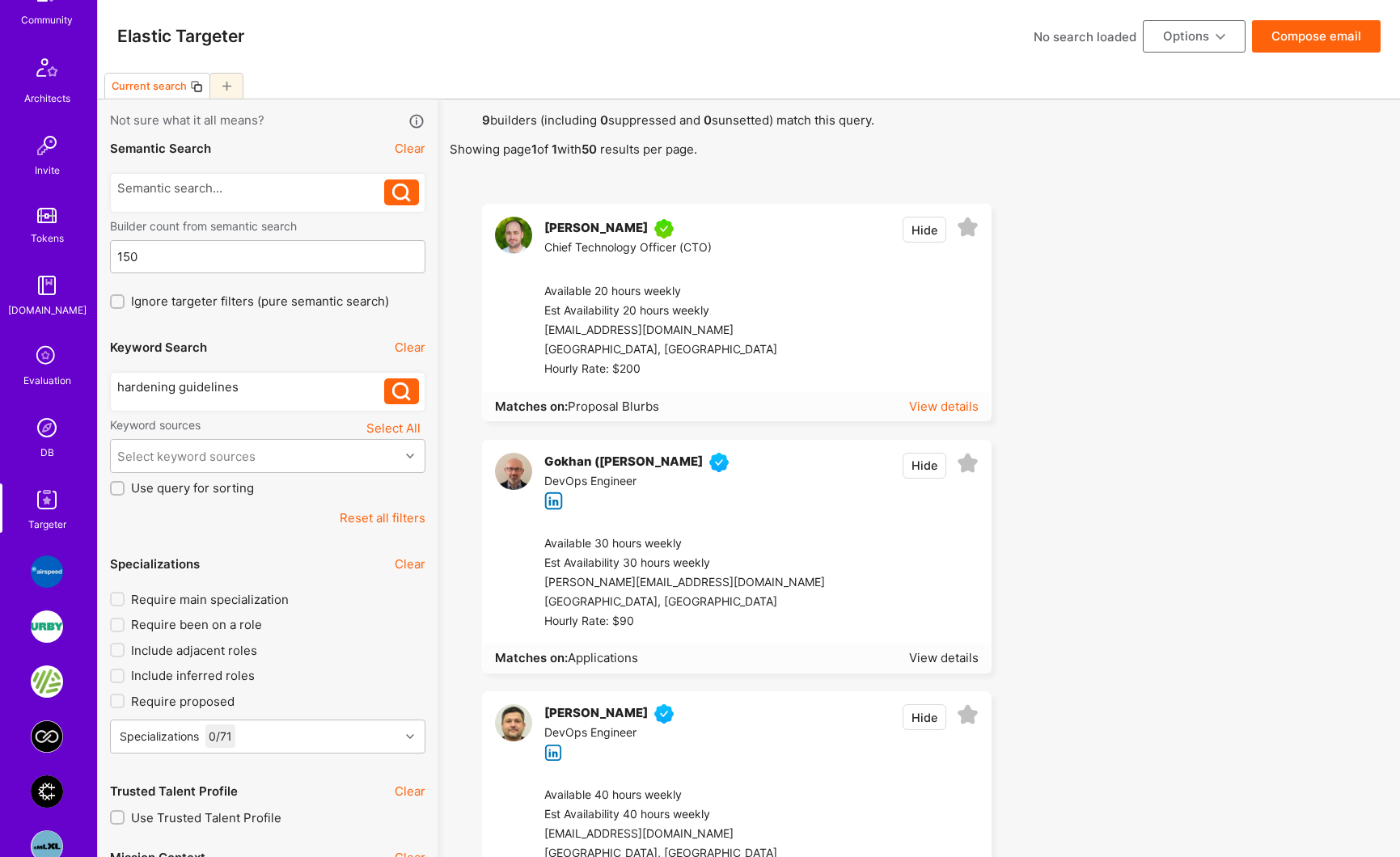
click at [934, 410] on div "View details" at bounding box center [943, 406] width 70 height 17
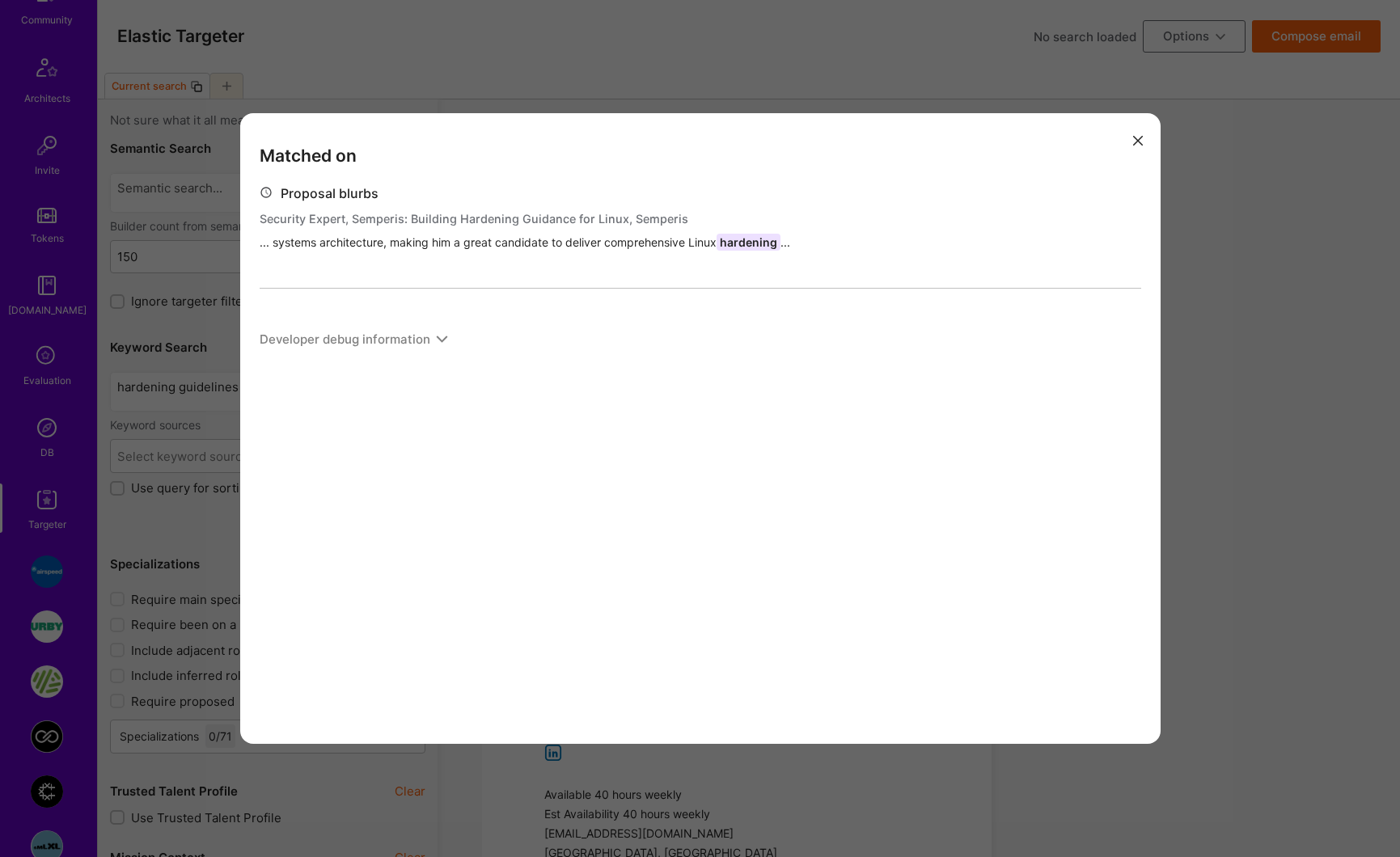
click at [1128, 142] on button "modal" at bounding box center [1137, 140] width 19 height 27
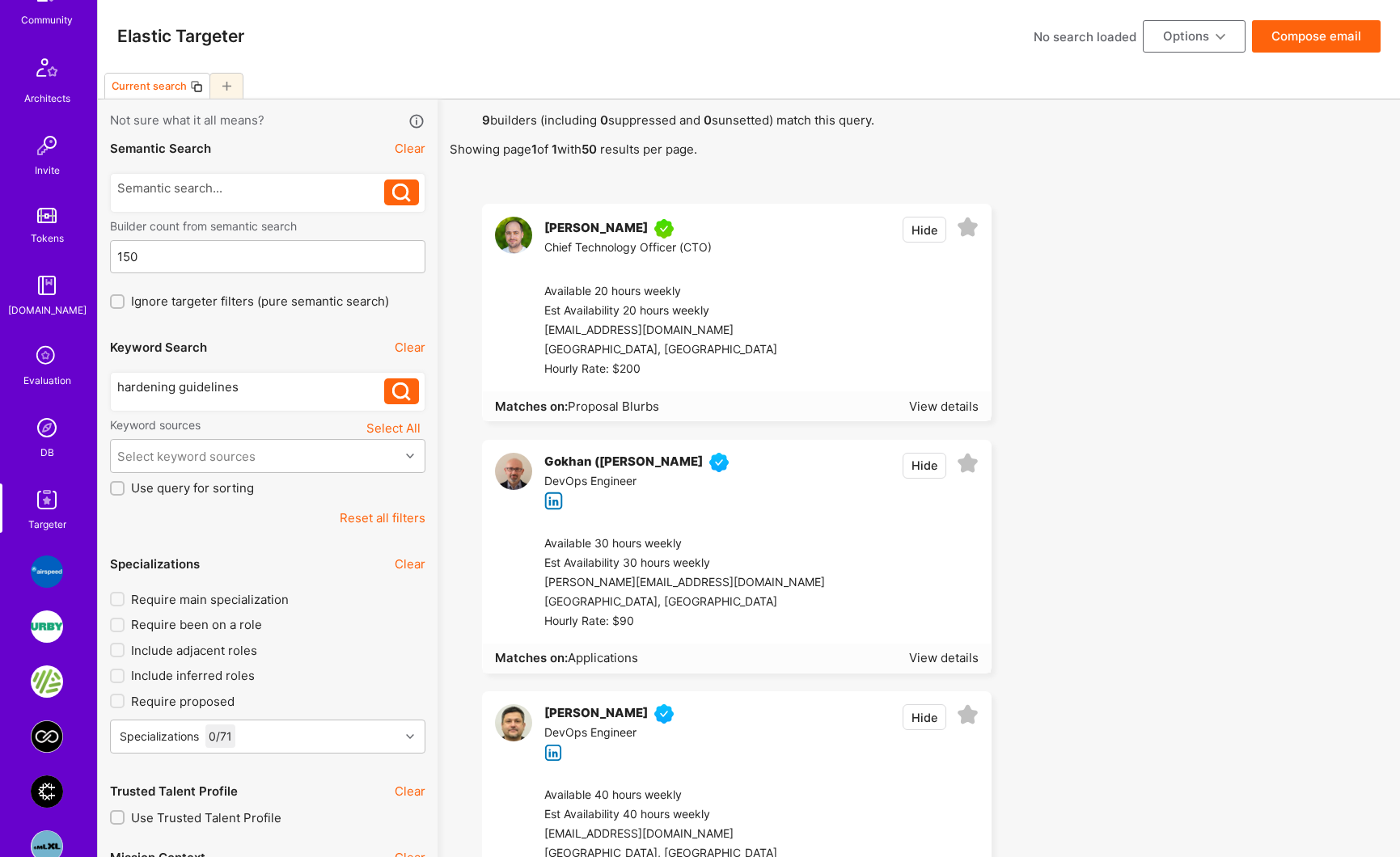
click at [590, 232] on div "[PERSON_NAME]" at bounding box center [596, 229] width 103 height 19
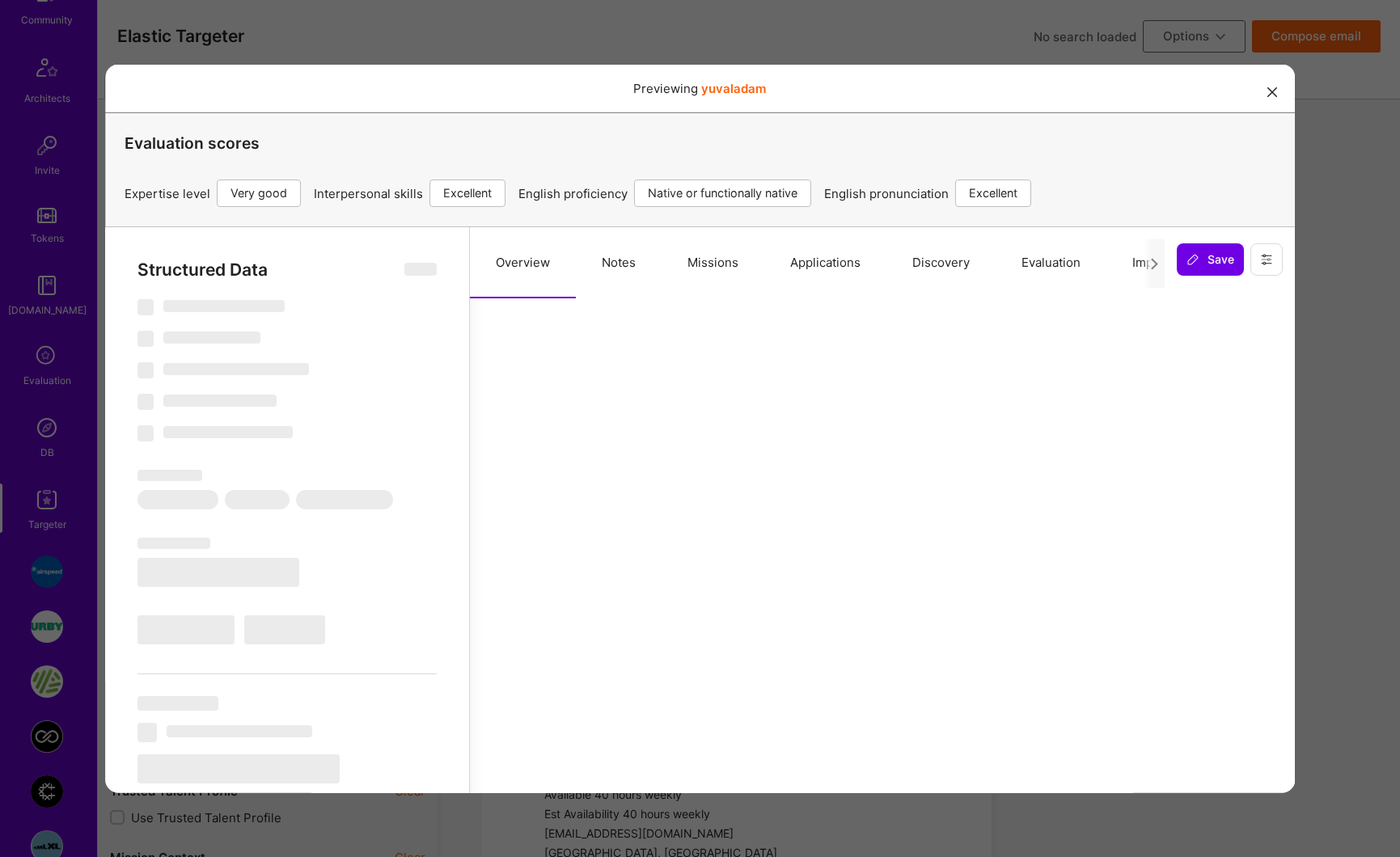
select select "Right Now"
select select "5"
select select "7"
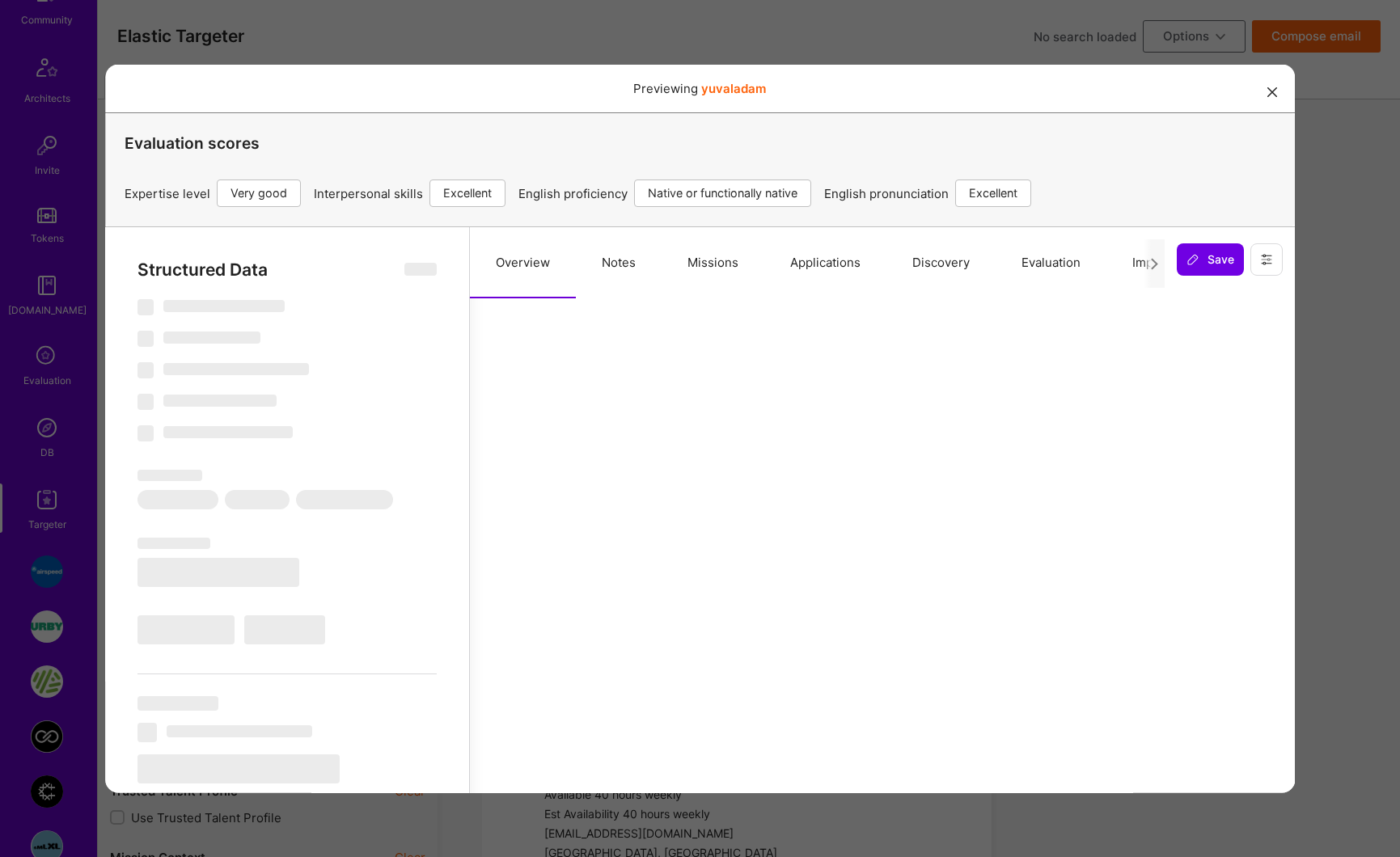
select select "US"
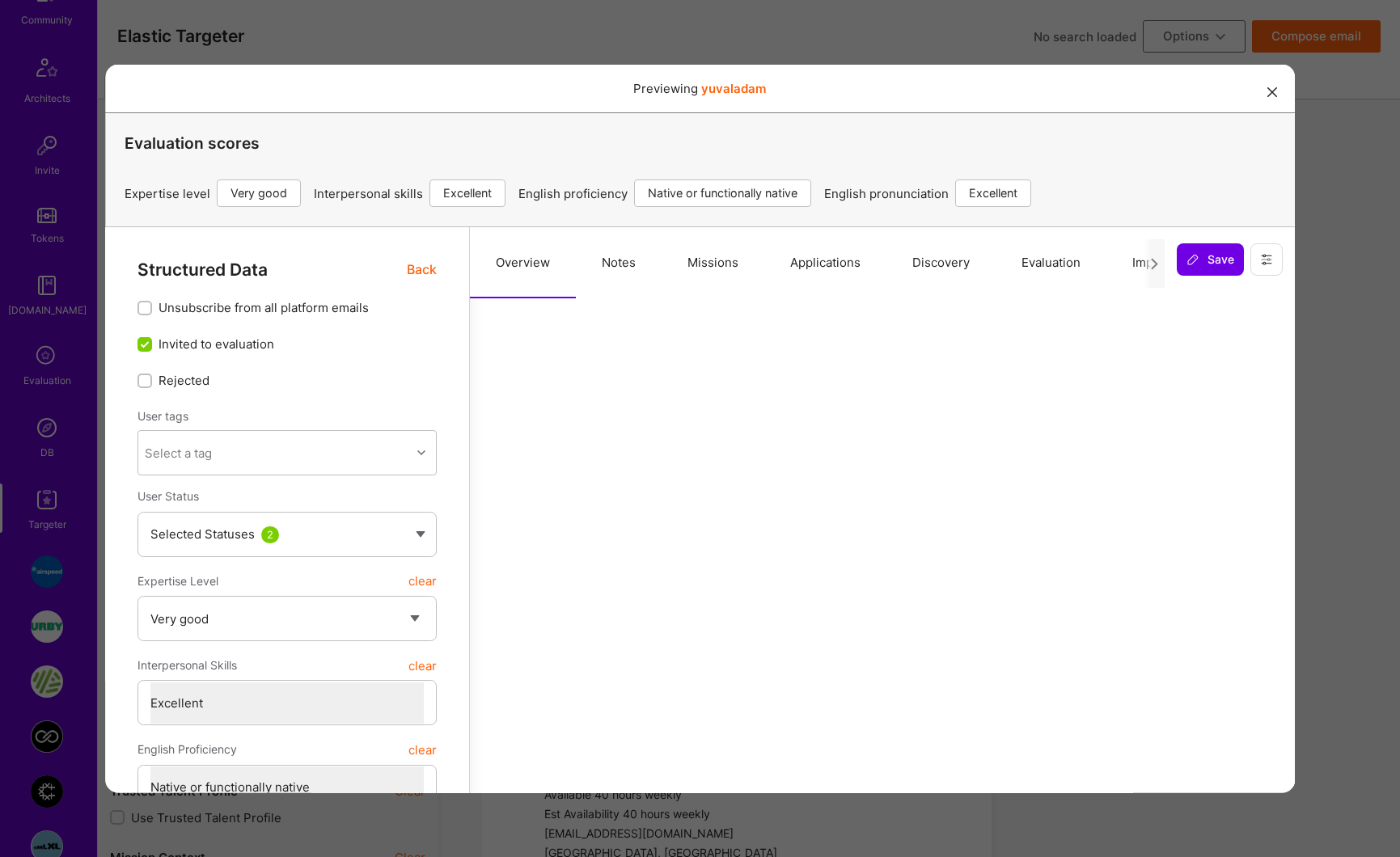
click at [809, 263] on button "Applications" at bounding box center [825, 263] width 122 height 71
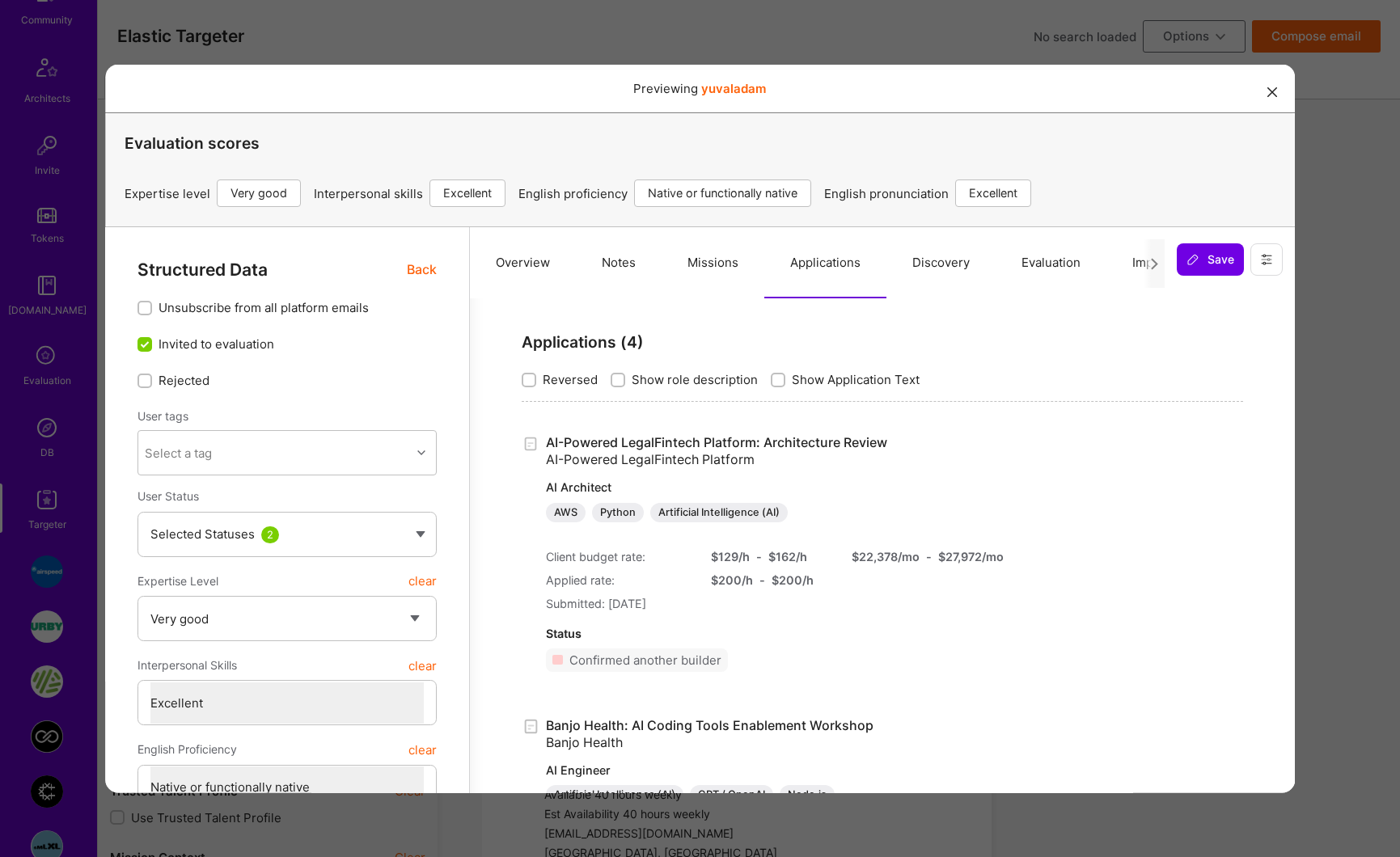
click at [767, 440] on link "AI-Powered LegalFintech Platform: Architecture Review AI-Powered LegalFintech P…" at bounding box center [759, 477] width 427 height 88
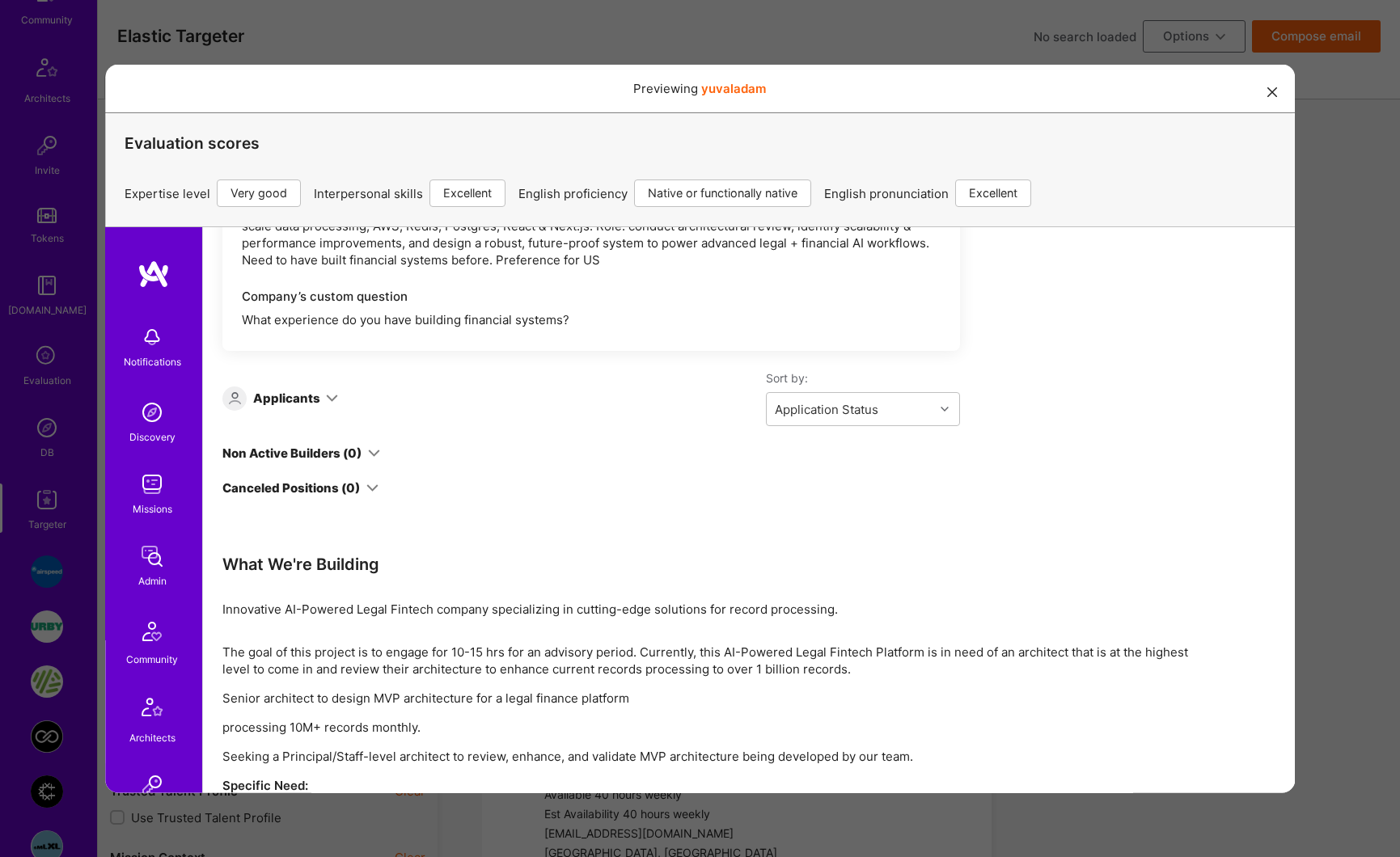
scroll to position [740, 0]
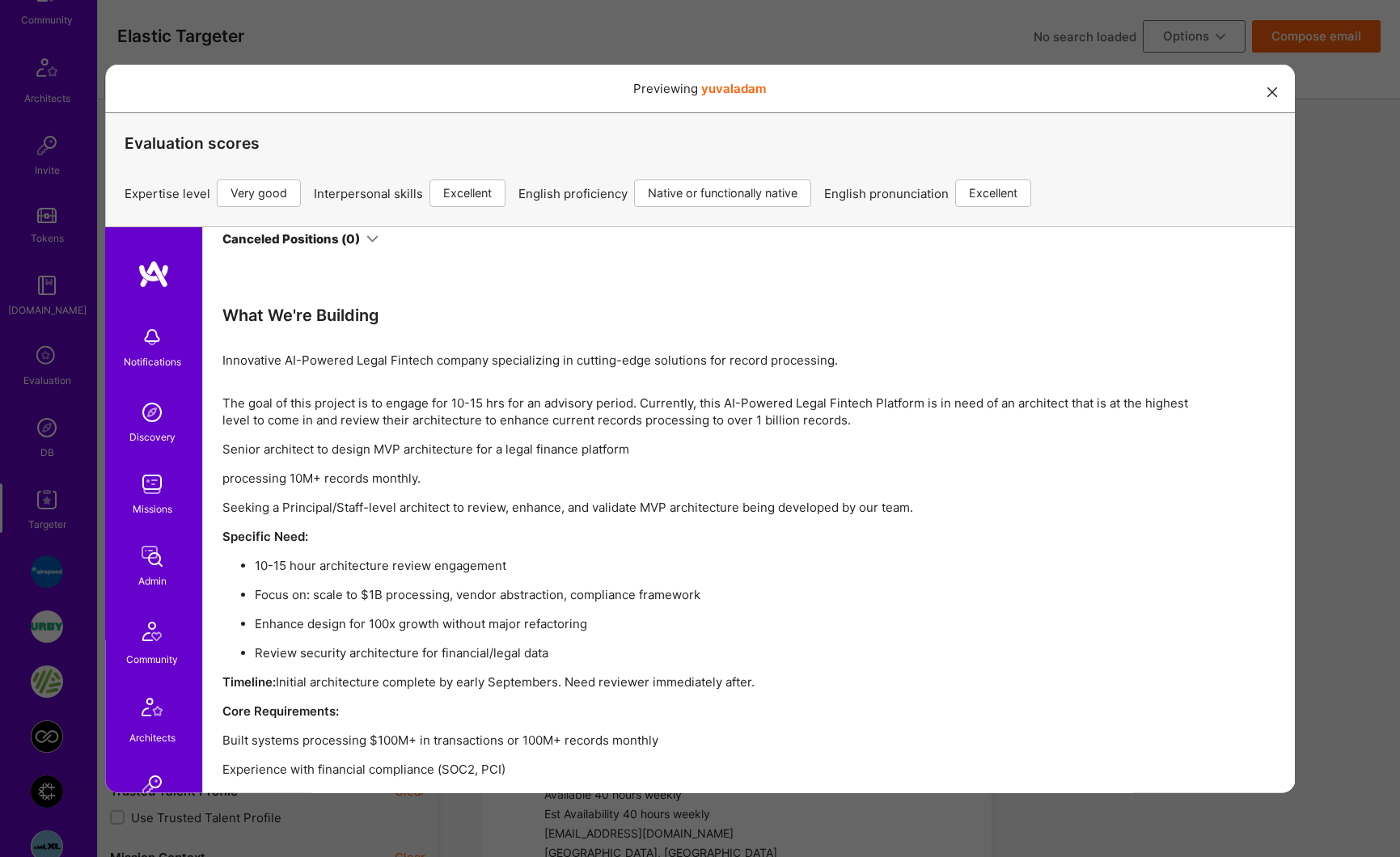
click at [285, 358] on p "Innovative AI-Powered Legal Fintech company specializing in cutting-edge soluti…" at bounding box center [706, 359] width 970 height 17
drag, startPoint x: 285, startPoint y: 358, endPoint x: 351, endPoint y: 360, distance: 66.0
click at [351, 360] on p "Innovative AI-Powered Legal Fintech company specializing in cutting-edge soluti…" at bounding box center [706, 359] width 970 height 17
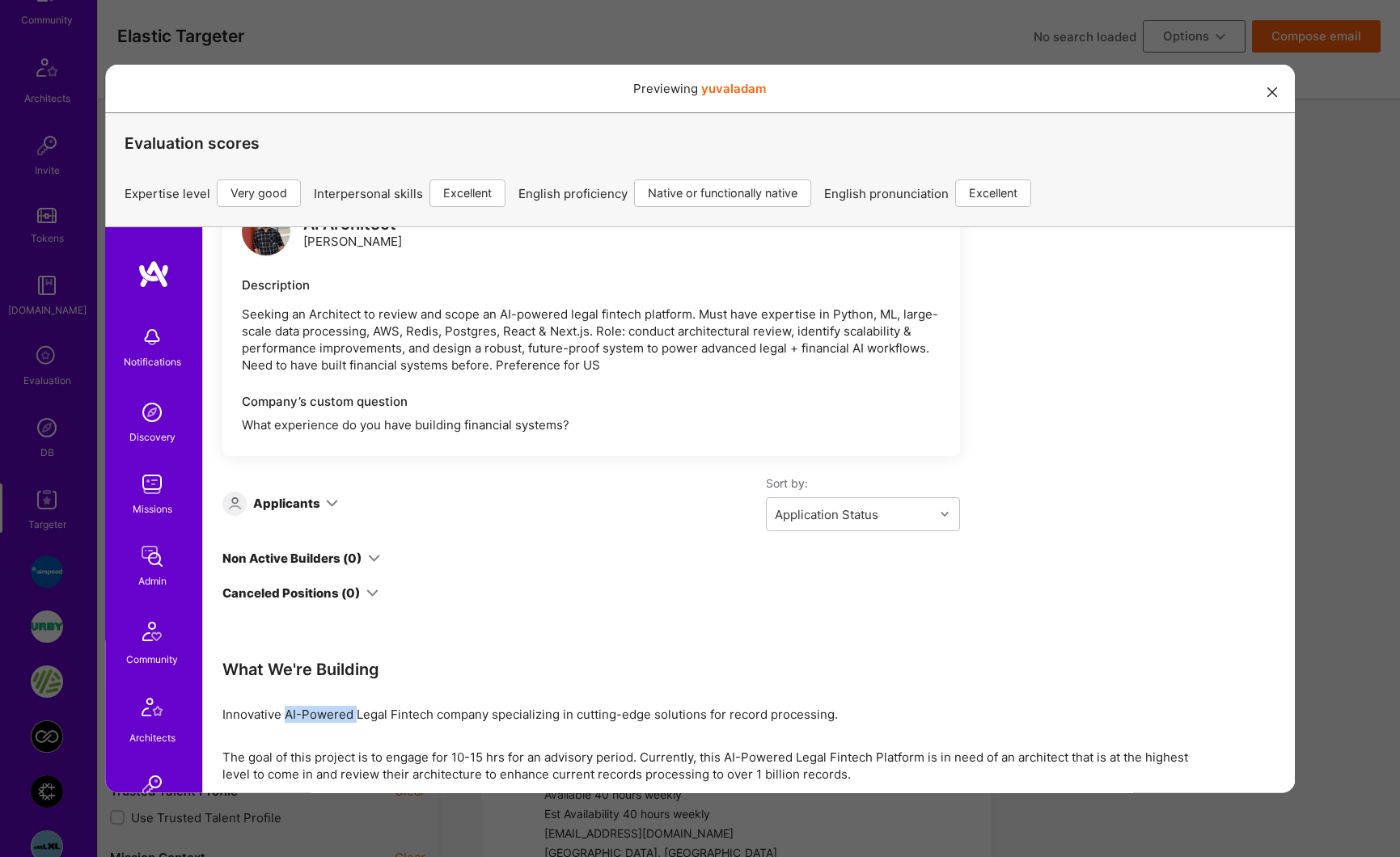
scroll to position [483, 0]
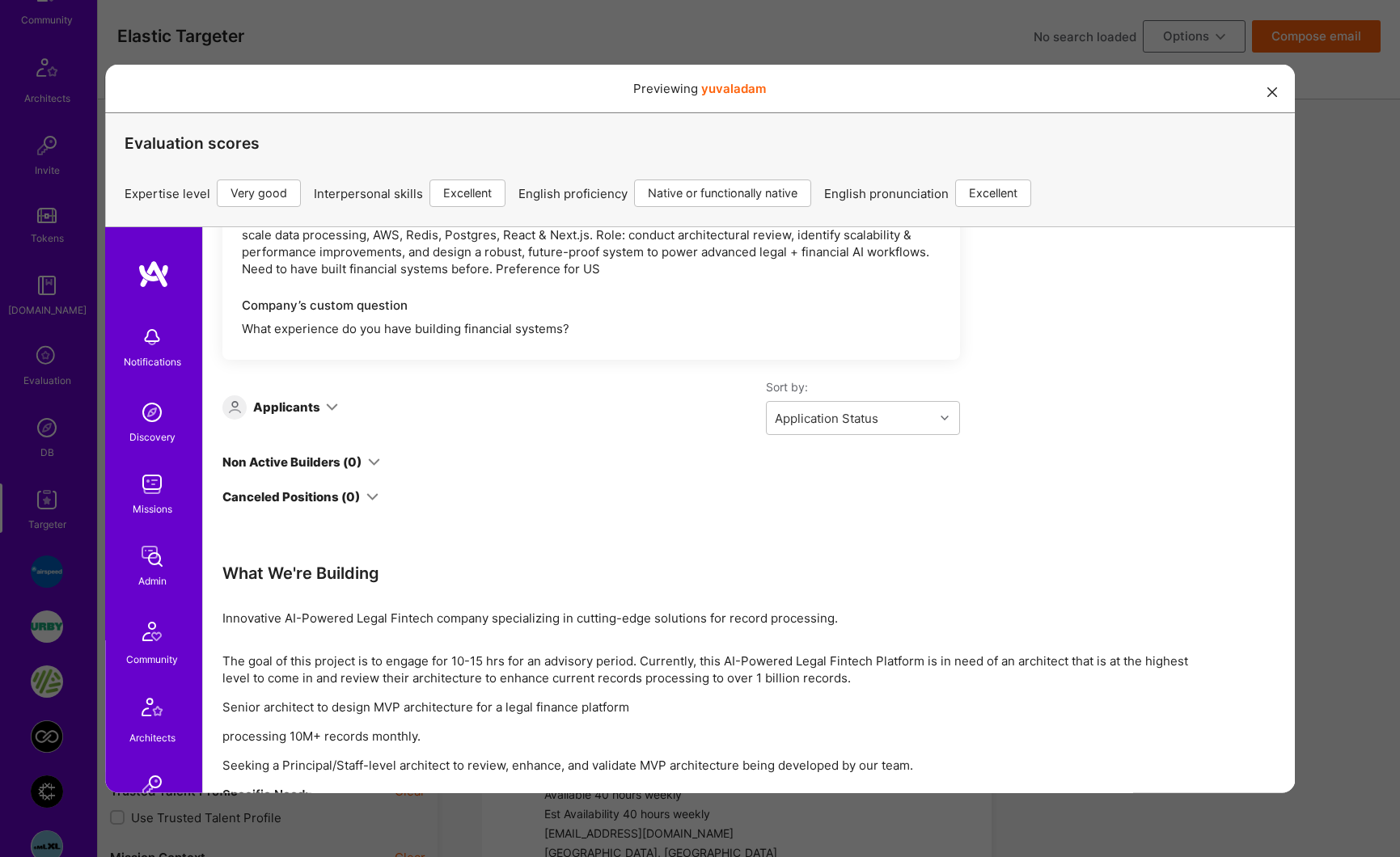
click at [282, 616] on p "Innovative AI-Powered Legal Fintech company specializing in cutting-edge soluti…" at bounding box center [706, 618] width 970 height 17
click at [288, 615] on p "Innovative AI-Powered Legal Fintech company specializing in cutting-edge soluti…" at bounding box center [706, 618] width 970 height 17
drag, startPoint x: 288, startPoint y: 615, endPoint x: 407, endPoint y: 613, distance: 119.0
click at [407, 613] on p "Innovative AI-Powered Legal Fintech company specializing in cutting-edge soluti…" at bounding box center [706, 618] width 970 height 17
copy p "AI-Powered Legal Fintech"
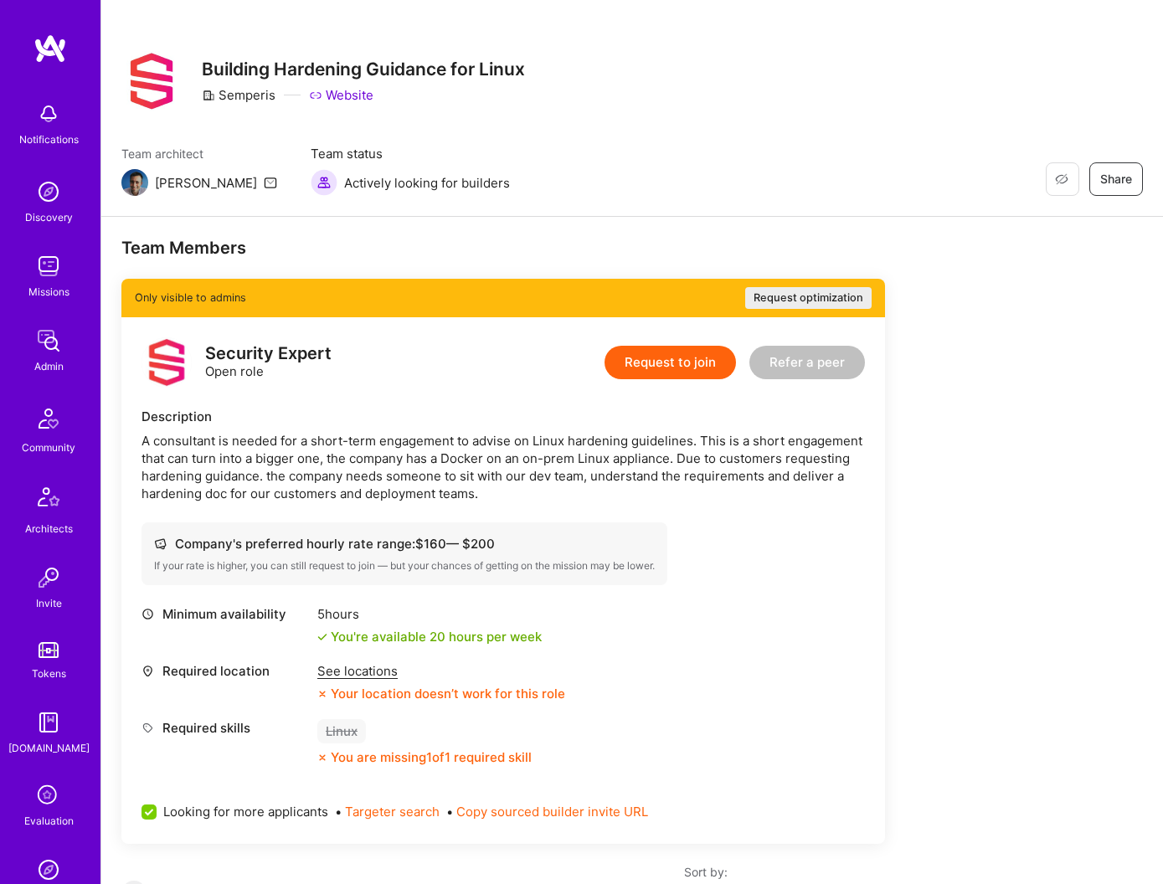
scroll to position [254, 0]
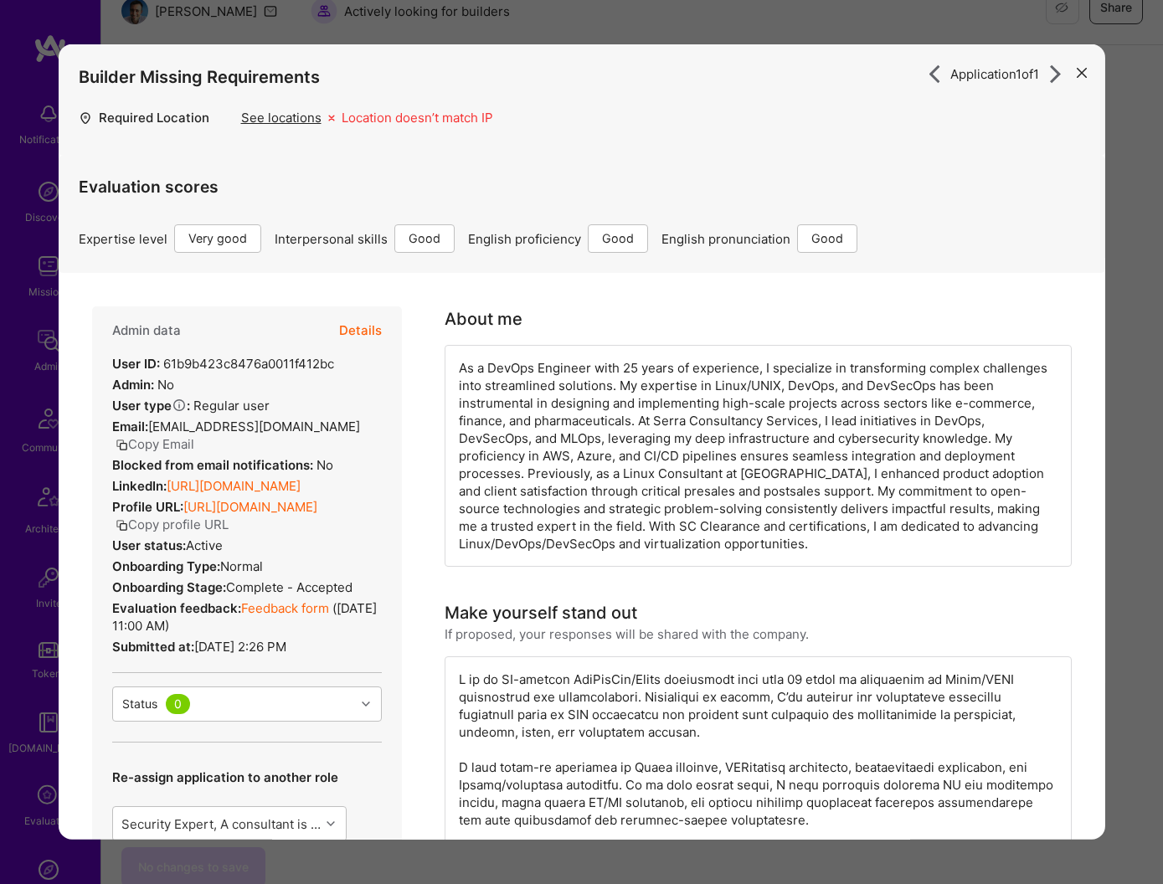
click at [1077, 76] on icon "modal" at bounding box center [1082, 73] width 10 height 10
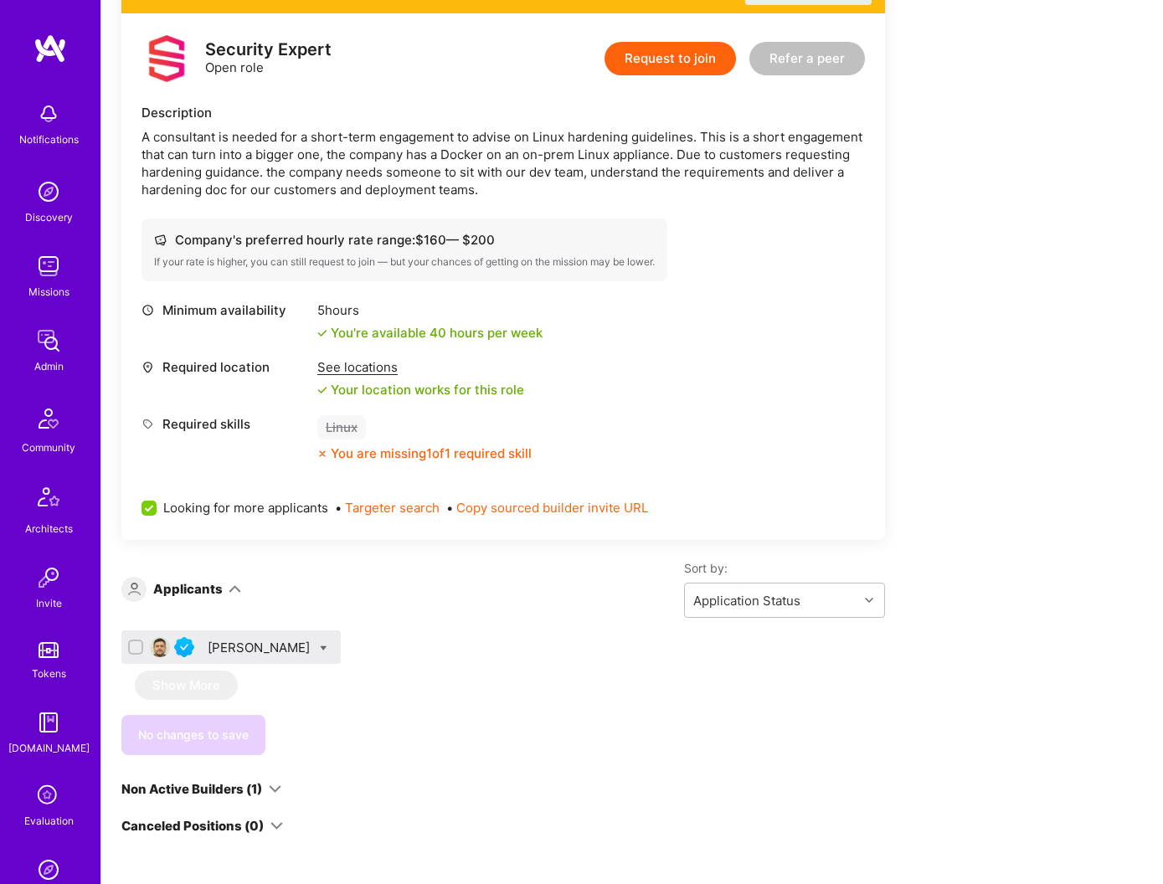
scroll to position [595, 0]
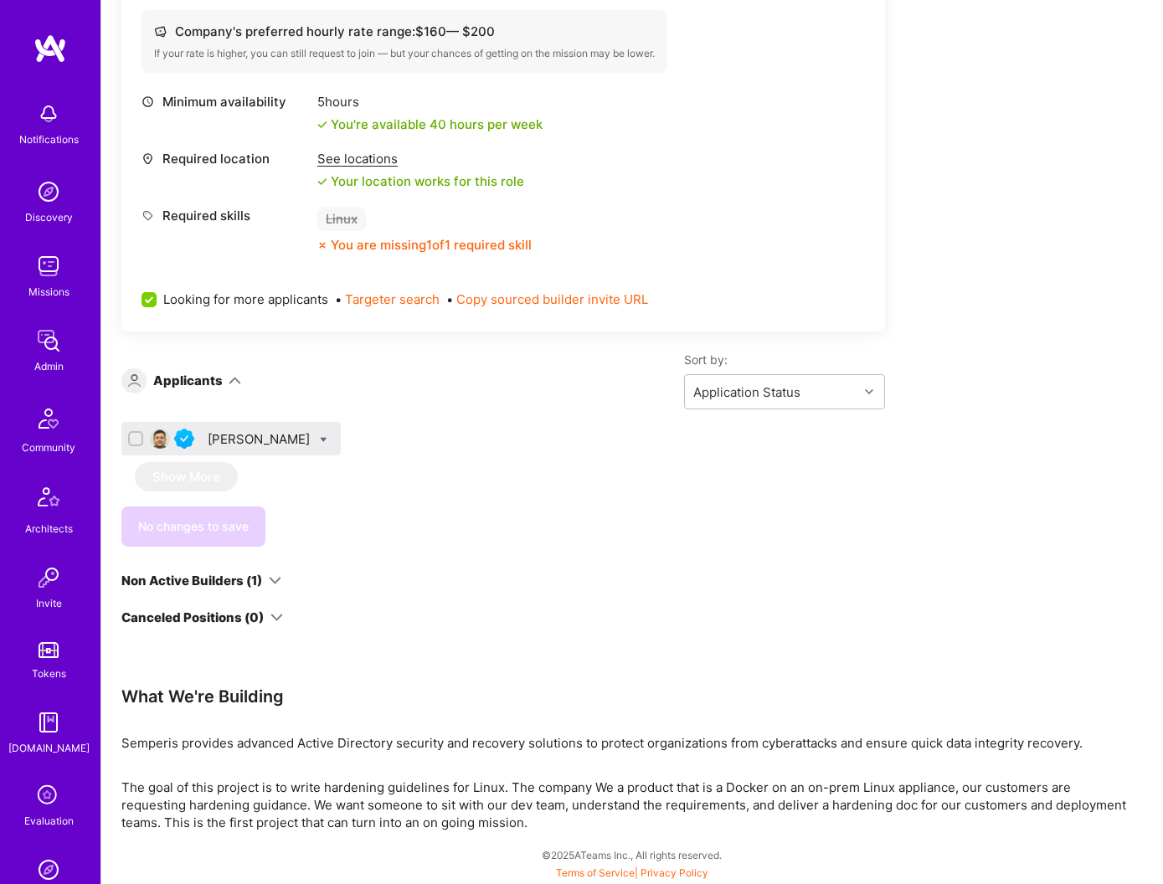
click at [273, 585] on icon at bounding box center [275, 581] width 13 height 13
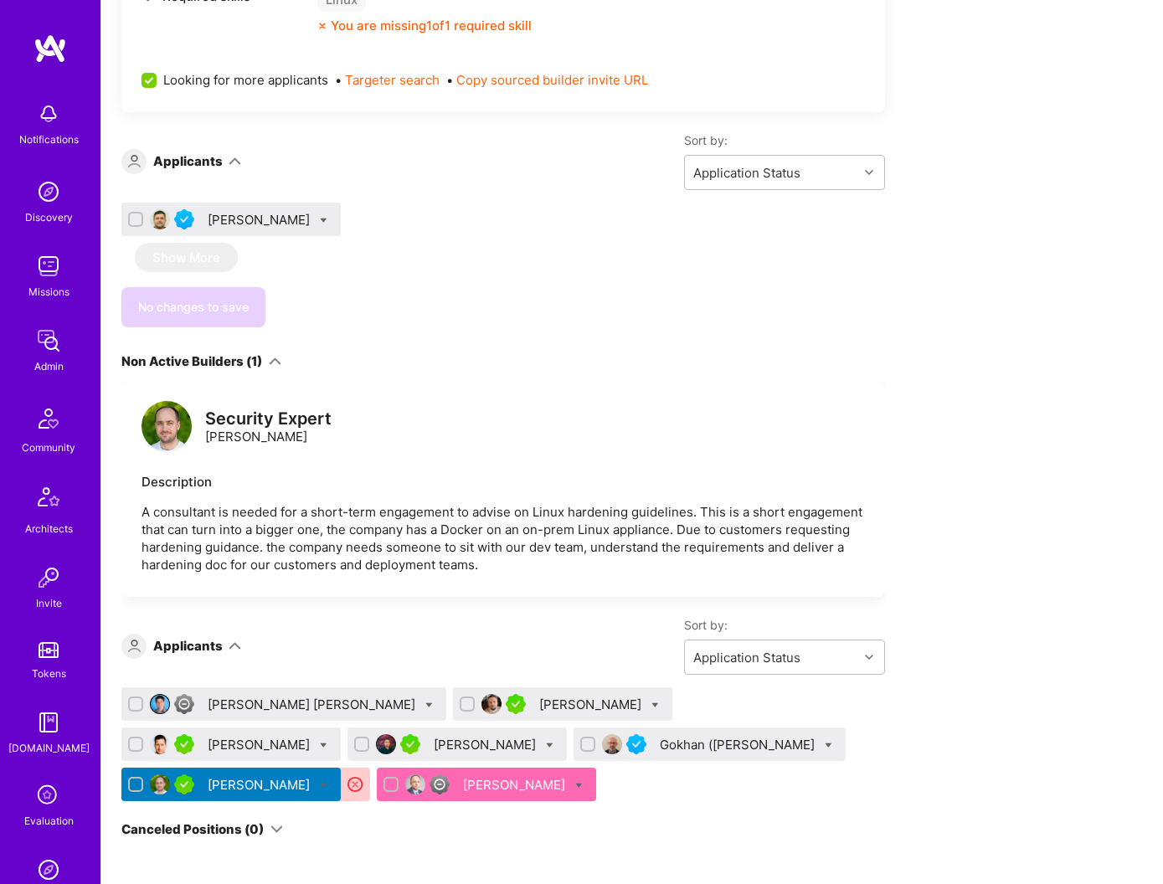
scroll to position [852, 0]
